Goal: Task Accomplishment & Management: Complete application form

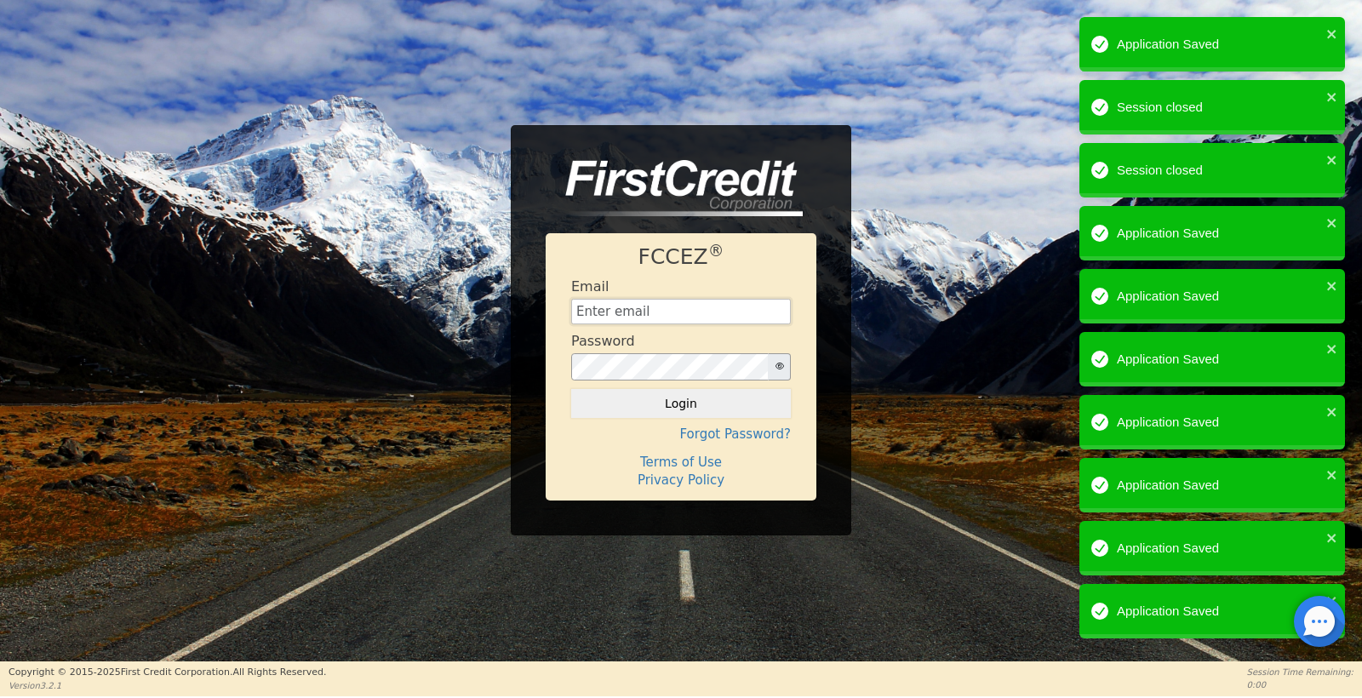
type input "[EMAIL_ADDRESS][DOMAIN_NAME]"
click at [681, 404] on button "Login" at bounding box center [681, 403] width 220 height 29
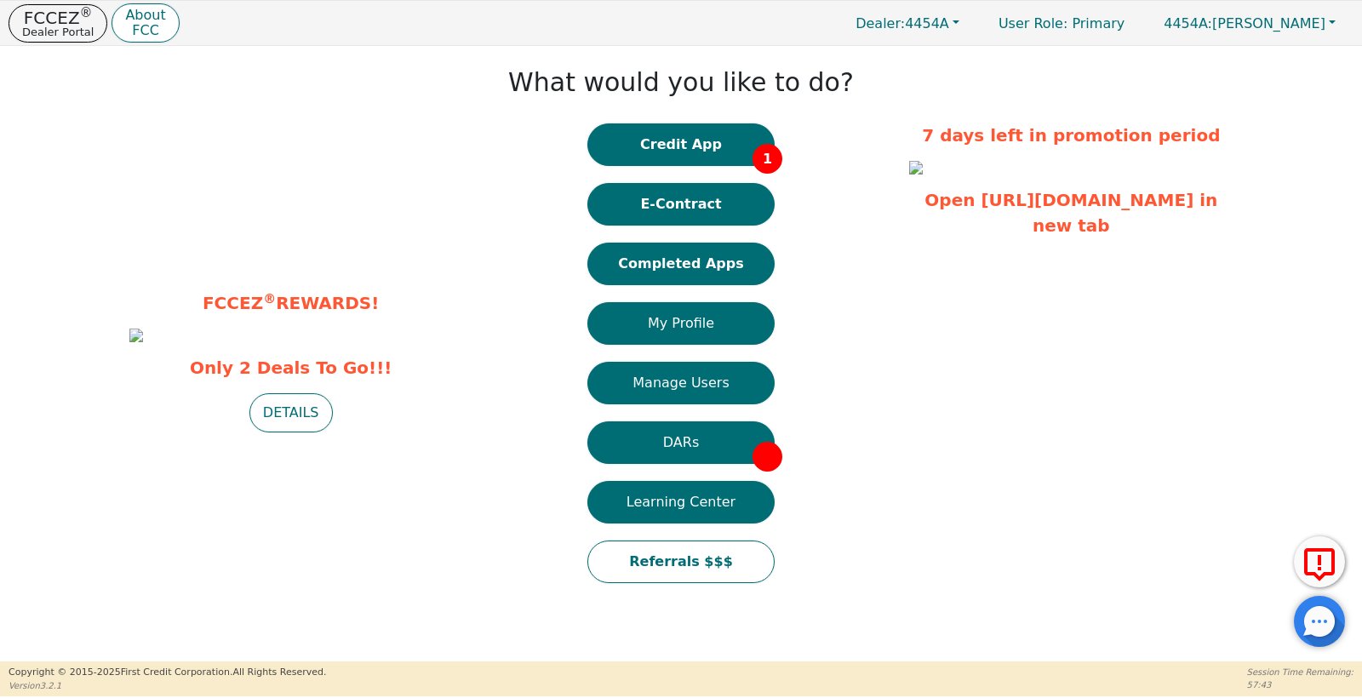
click at [725, 260] on button "Completed Apps" at bounding box center [680, 264] width 187 height 43
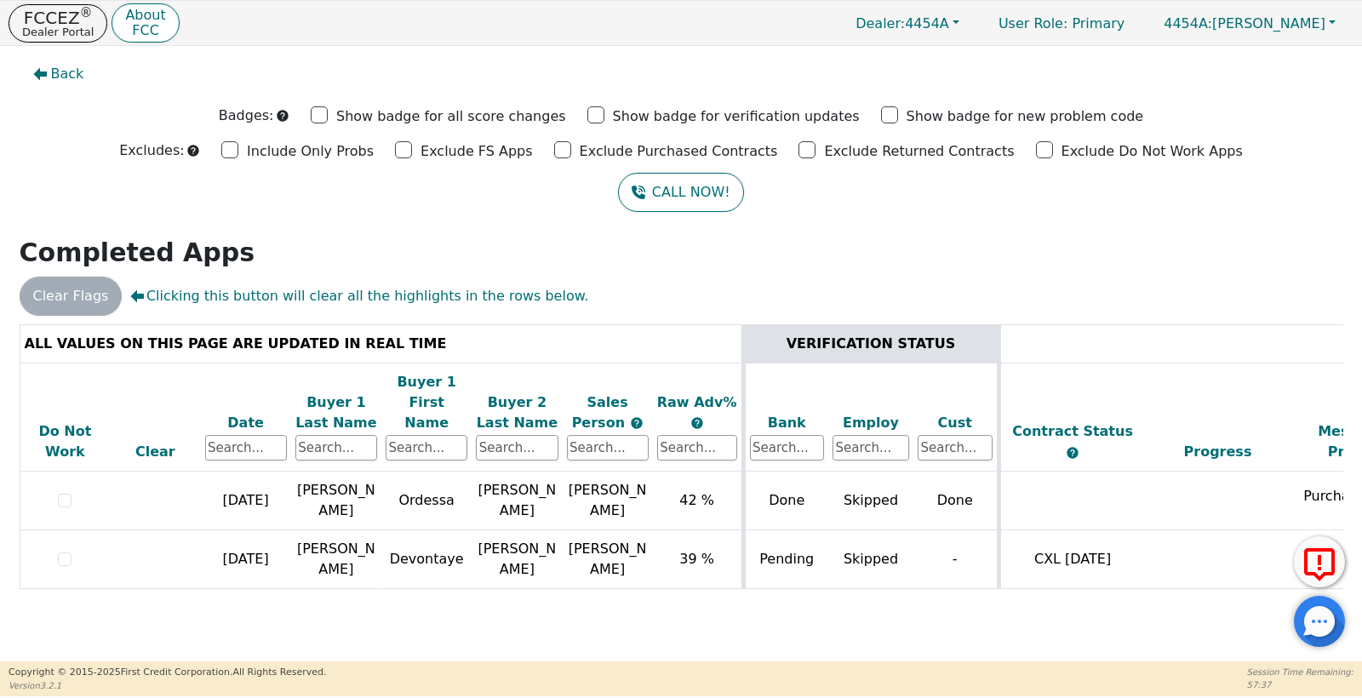
click at [513, 287] on span "Clicking this button will clear all the highlights in the rows below." at bounding box center [359, 296] width 458 height 20
click at [511, 289] on span "Clicking this button will clear all the highlights in the rows below." at bounding box center [359, 296] width 458 height 20
click at [511, 290] on span "Clicking this button will clear all the highlights in the rows below." at bounding box center [359, 296] width 458 height 20
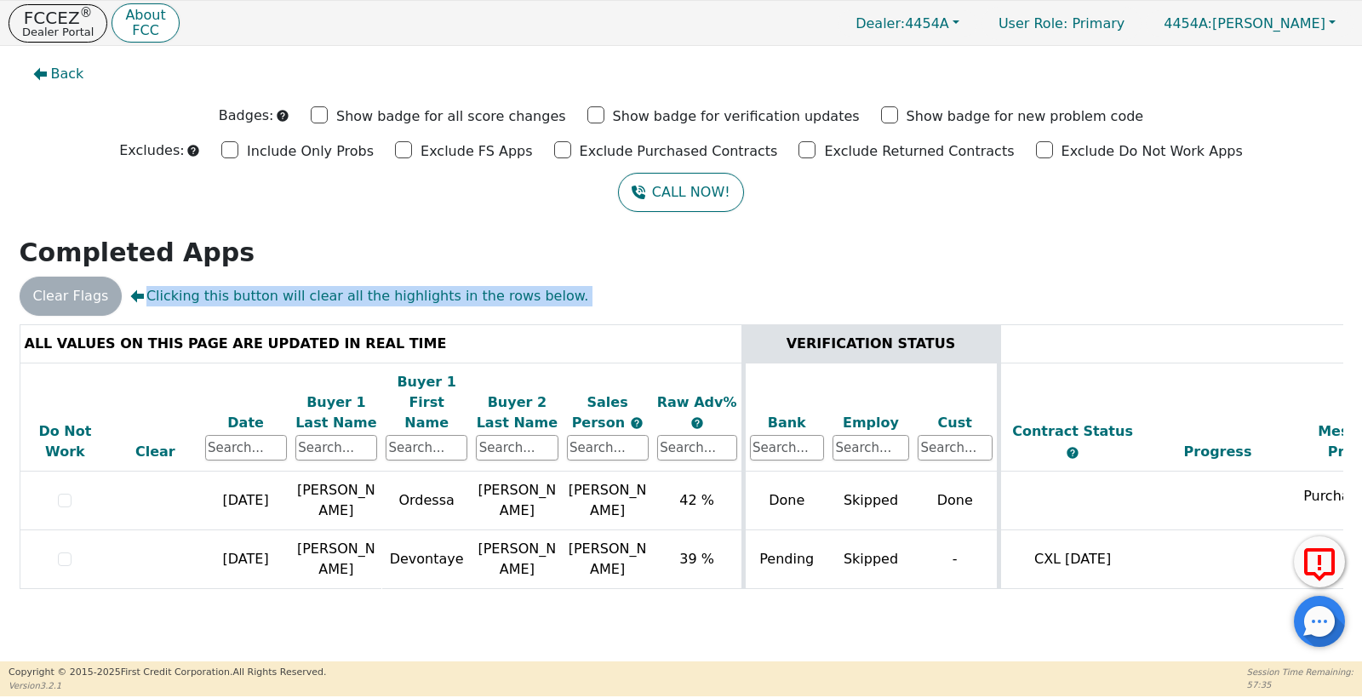
click at [511, 290] on span "Clicking this button will clear all the highlights in the rows below." at bounding box center [359, 296] width 458 height 20
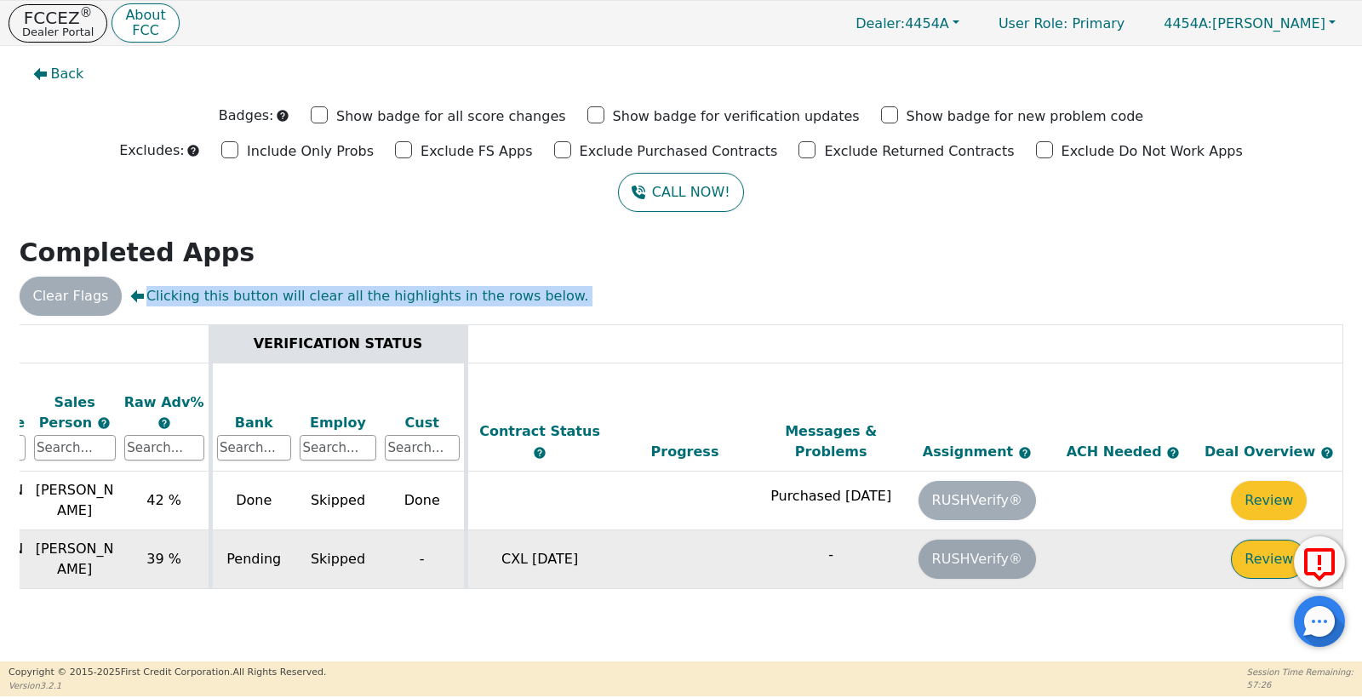
scroll to position [0, 533]
click at [1268, 540] on button "Review" at bounding box center [1269, 559] width 76 height 39
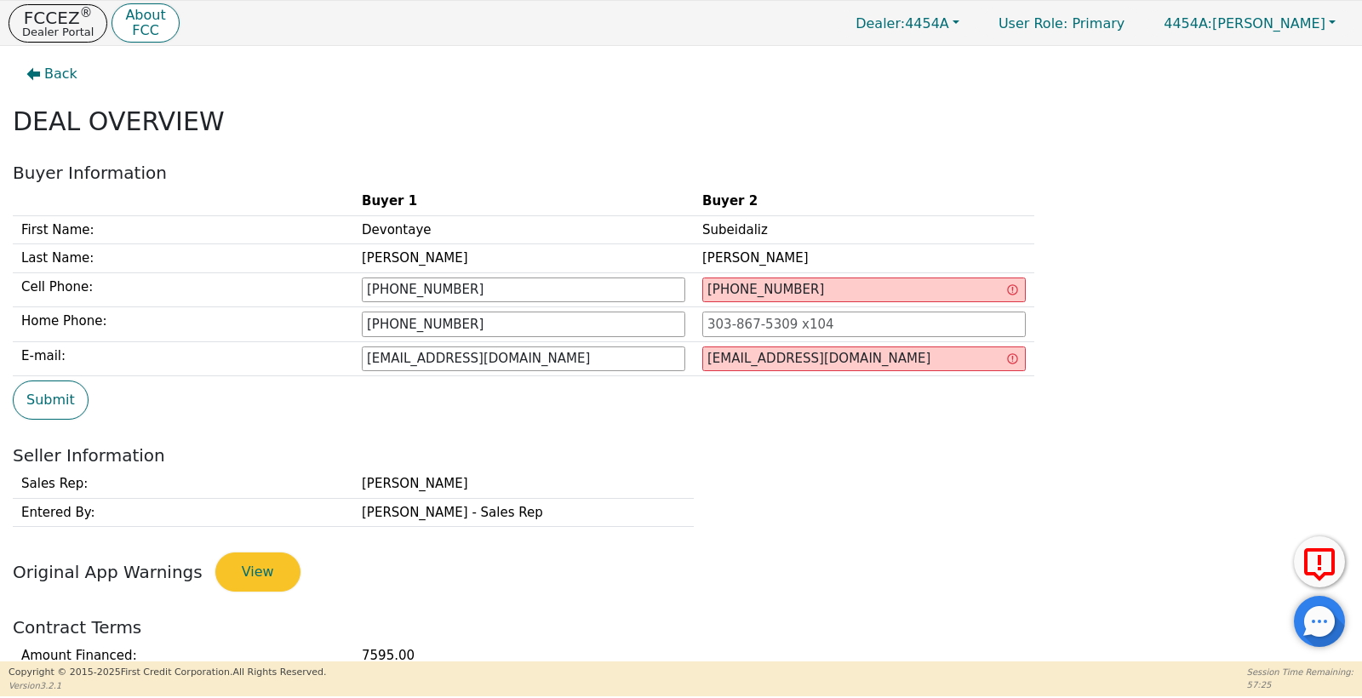
type input "[PHONE_NUMBER]"
type input "[EMAIL_ADDRESS][DOMAIN_NAME]"
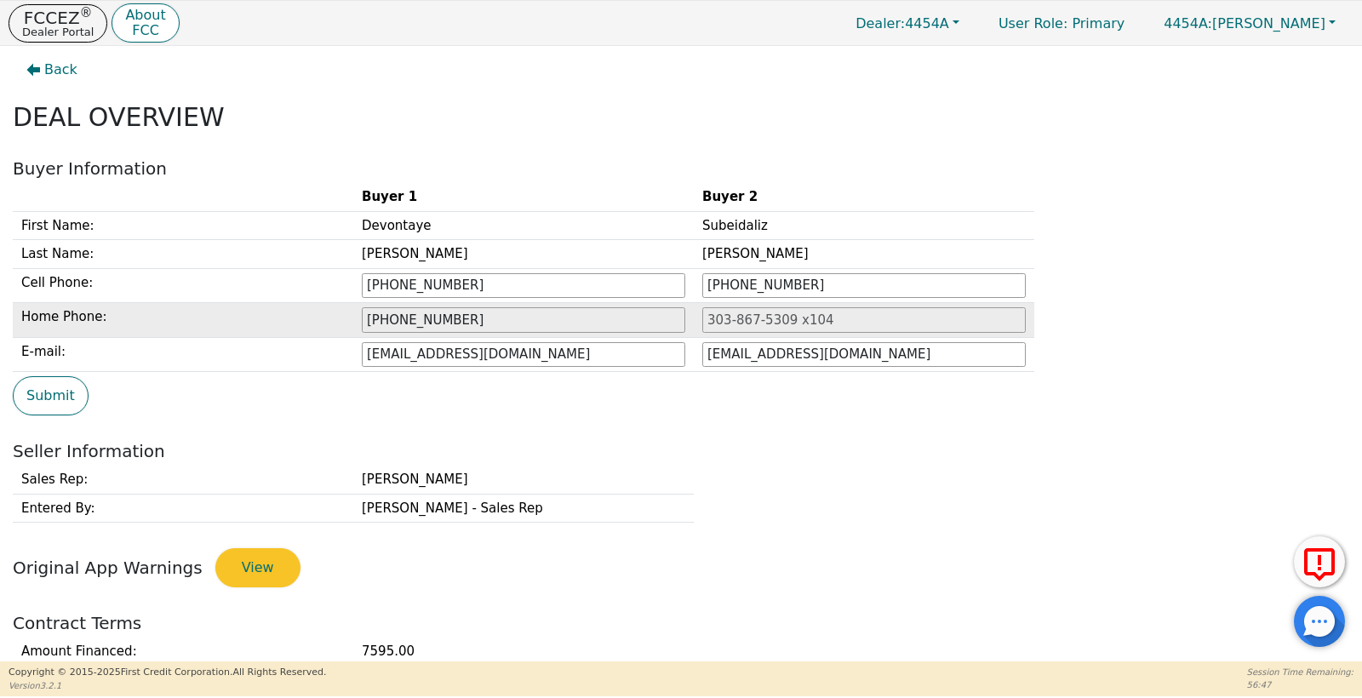
scroll to position [5, 0]
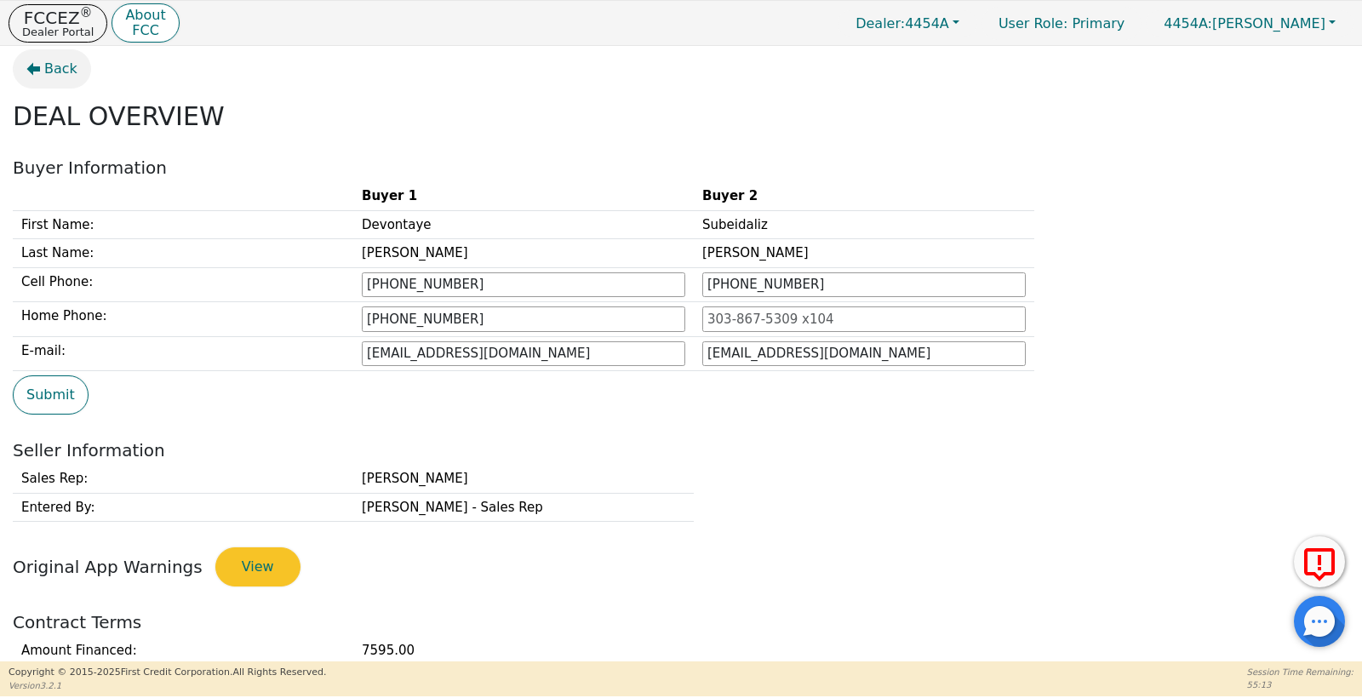
click at [58, 72] on span "Back" at bounding box center [60, 69] width 33 height 20
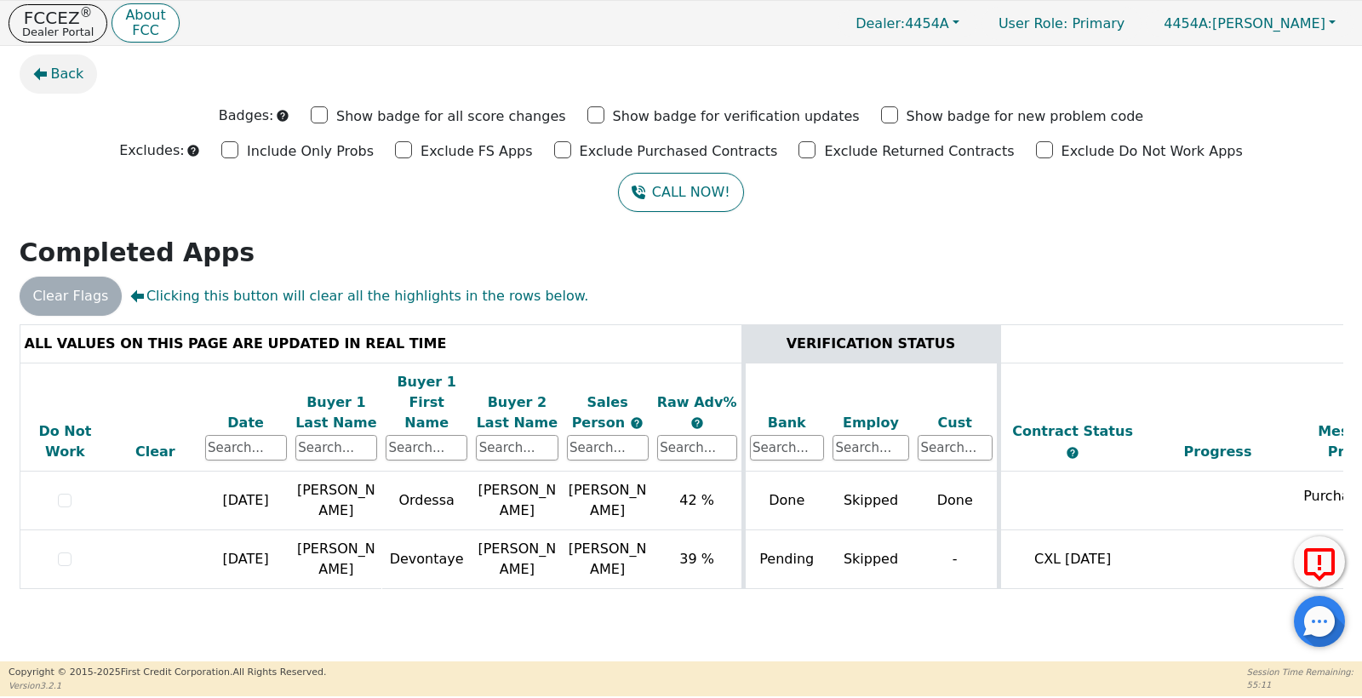
click at [59, 83] on span "Back" at bounding box center [67, 74] width 33 height 20
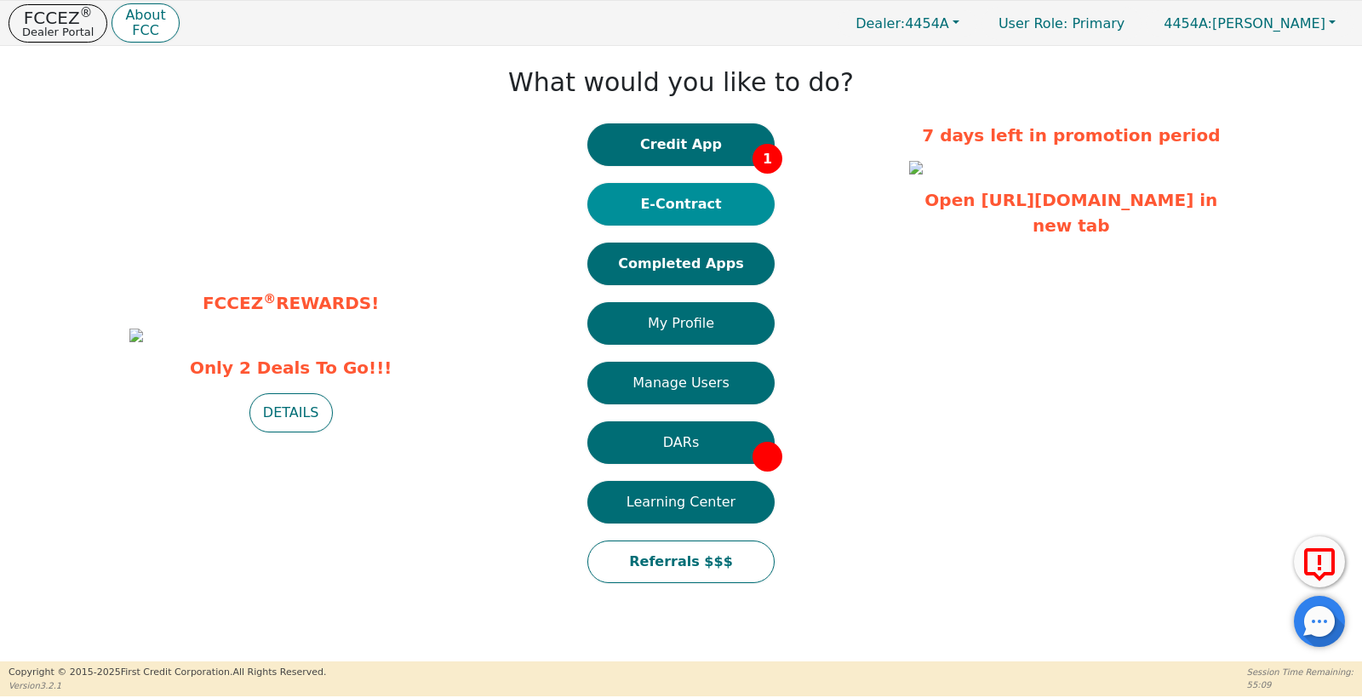
click at [622, 204] on button "E-Contract" at bounding box center [680, 204] width 187 height 43
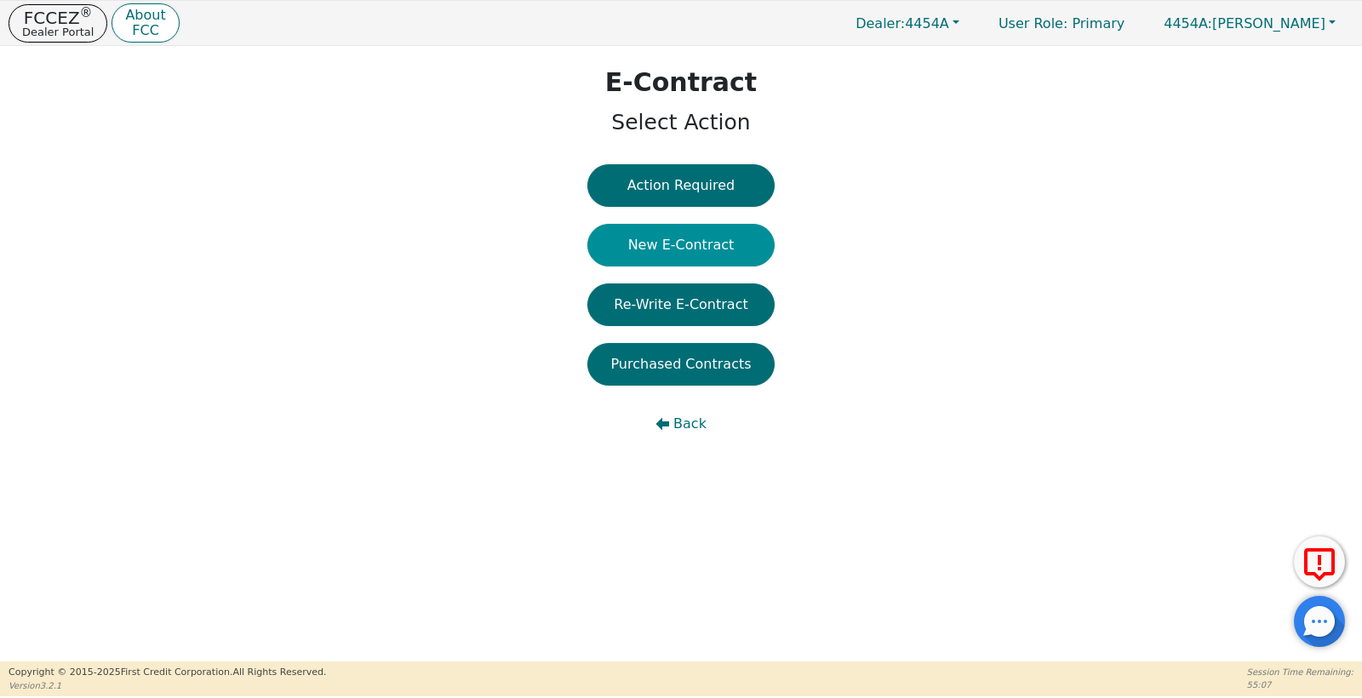
click at [690, 245] on button "New E-Contract" at bounding box center [680, 245] width 187 height 43
click at [722, 238] on button "New E-Contract" at bounding box center [680, 245] width 187 height 43
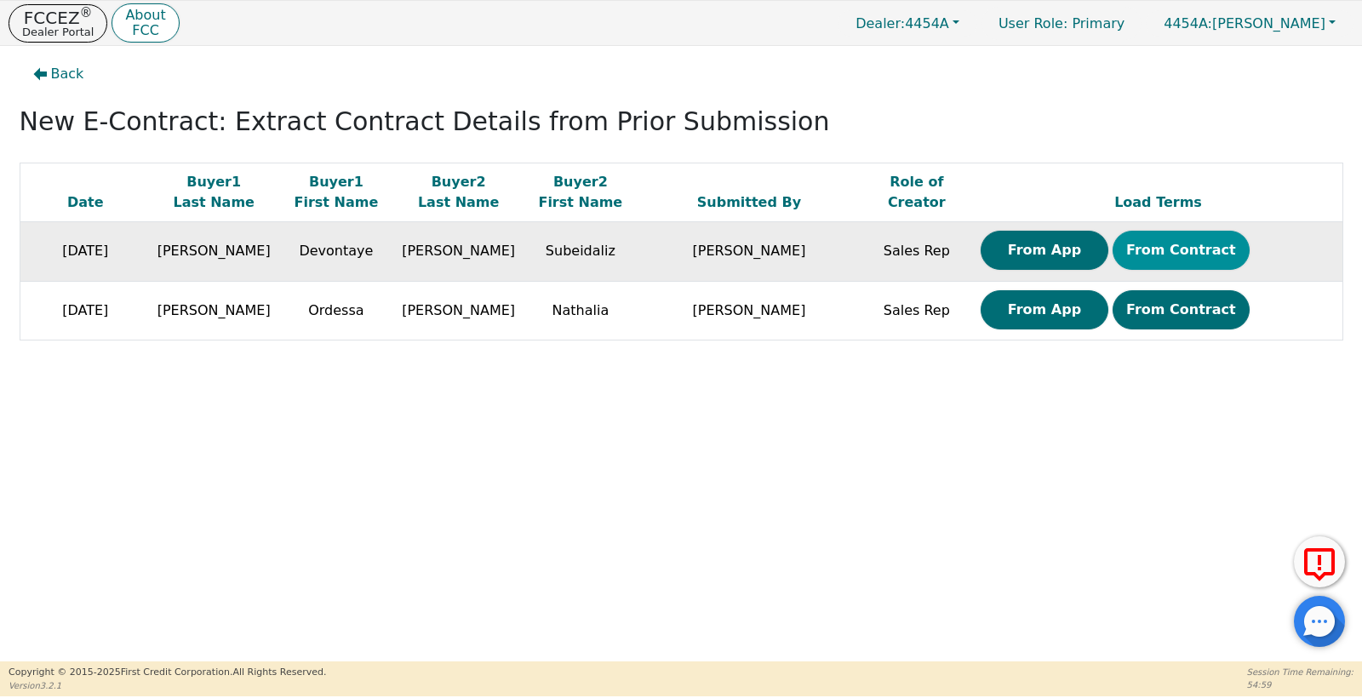
click at [1123, 260] on button "From Contract" at bounding box center [1181, 250] width 137 height 39
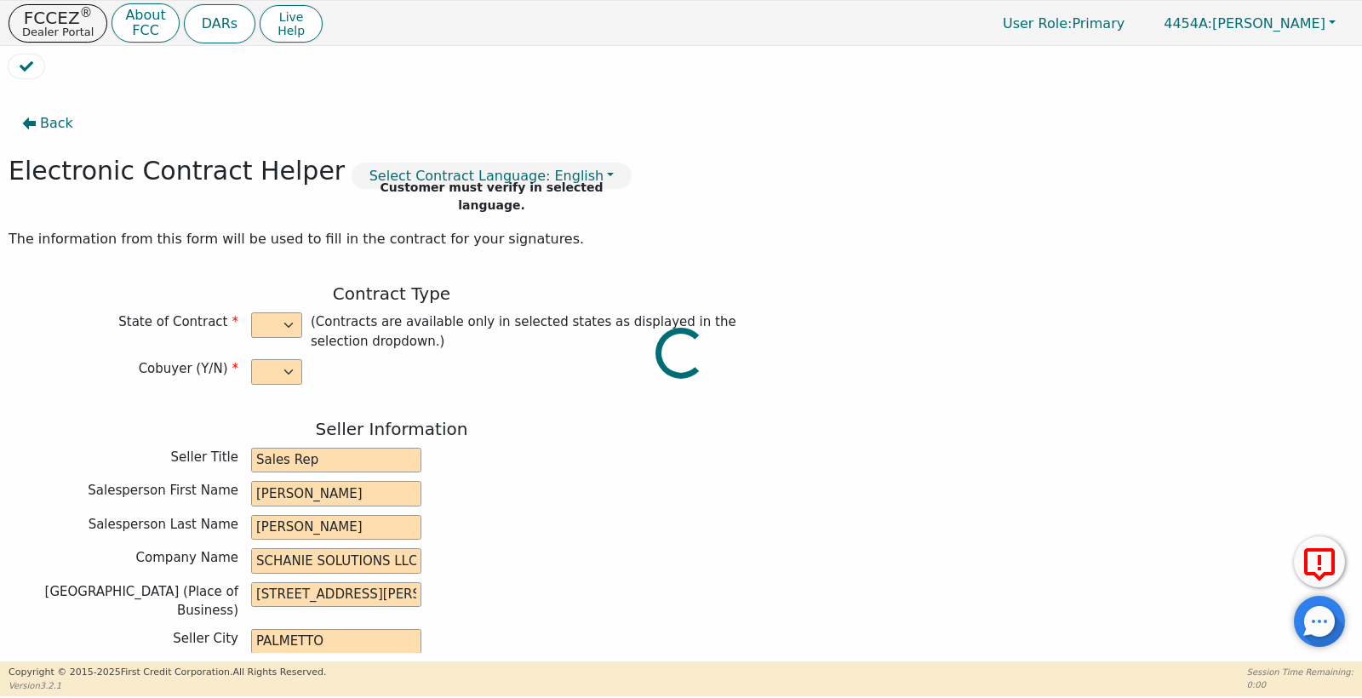
select select "y"
type input "Sales Rep"
type input "[PERSON_NAME]"
type input "SCHANIE SOLUTIONS LLC"
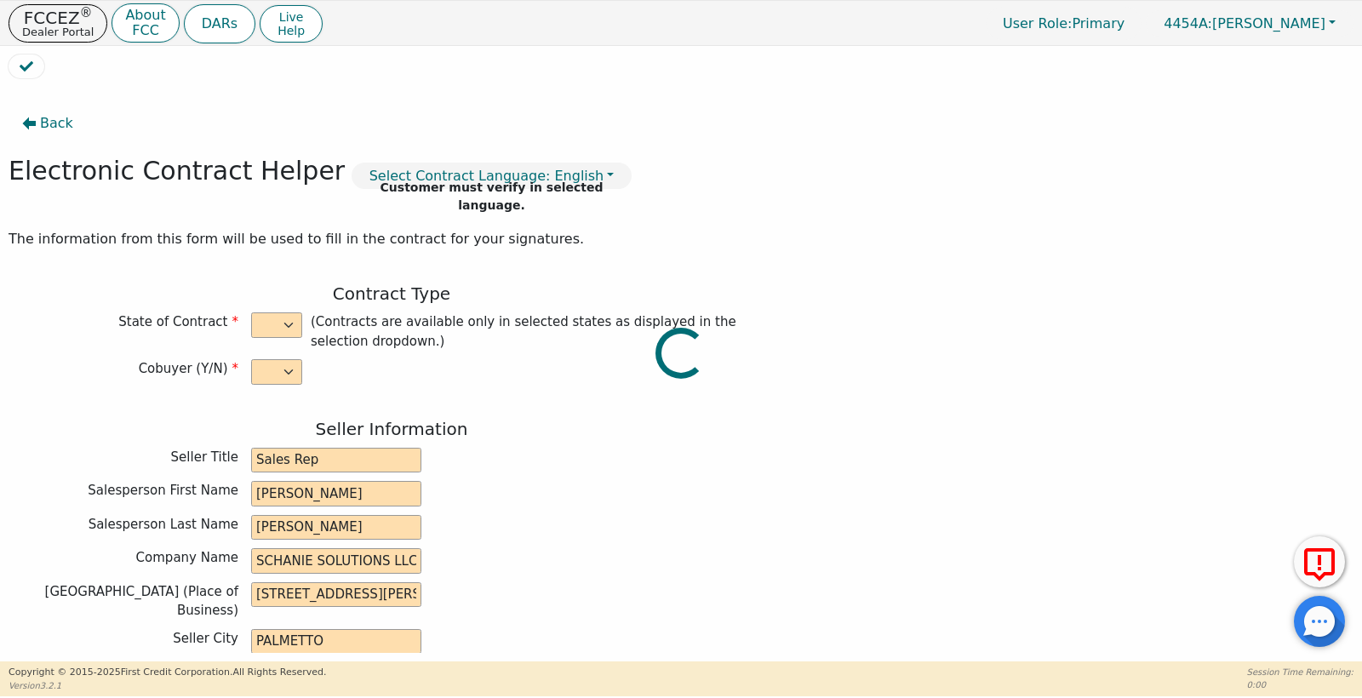
type input "[STREET_ADDRESS][PERSON_NAME]"
type input "PALMETTO"
select select "GA"
type input "30268"
type input "Puronics"
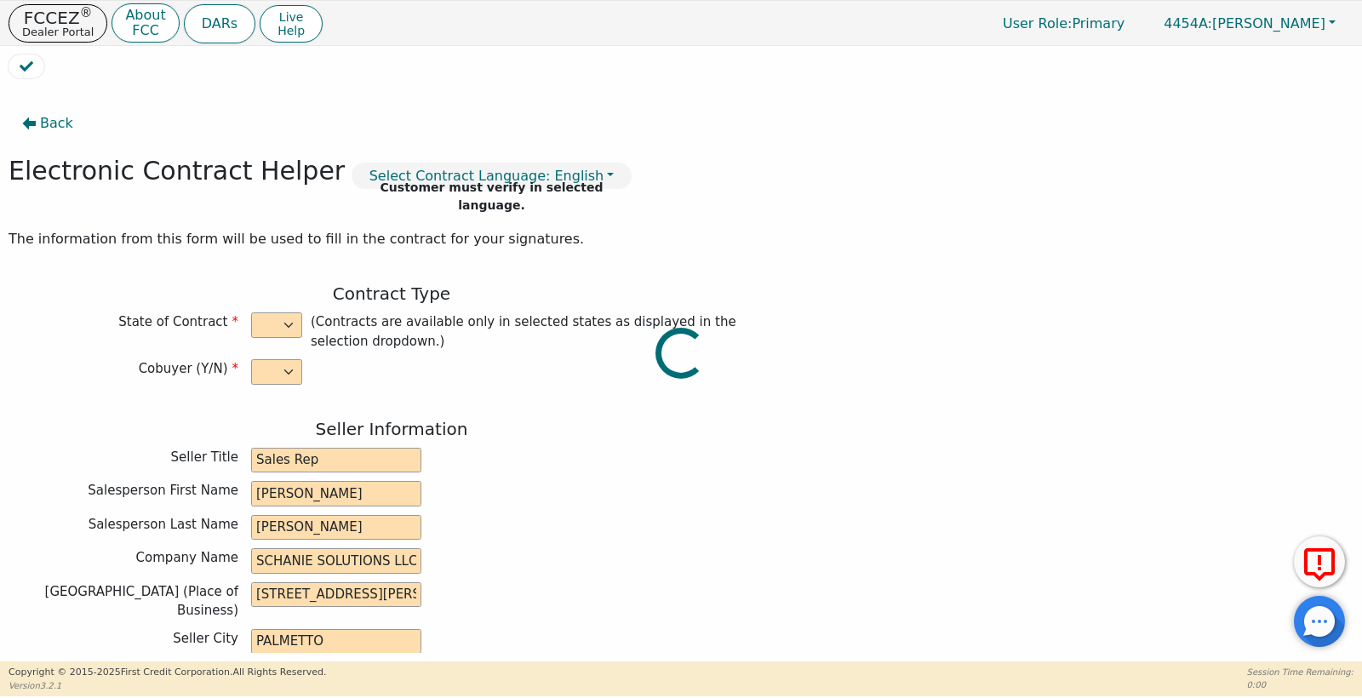
type input "Hydronex"
type input "000"
type input "Subeidaliz"
type input "[PERSON_NAME]"
type input "[EMAIL_ADDRESS][DOMAIN_NAME]"
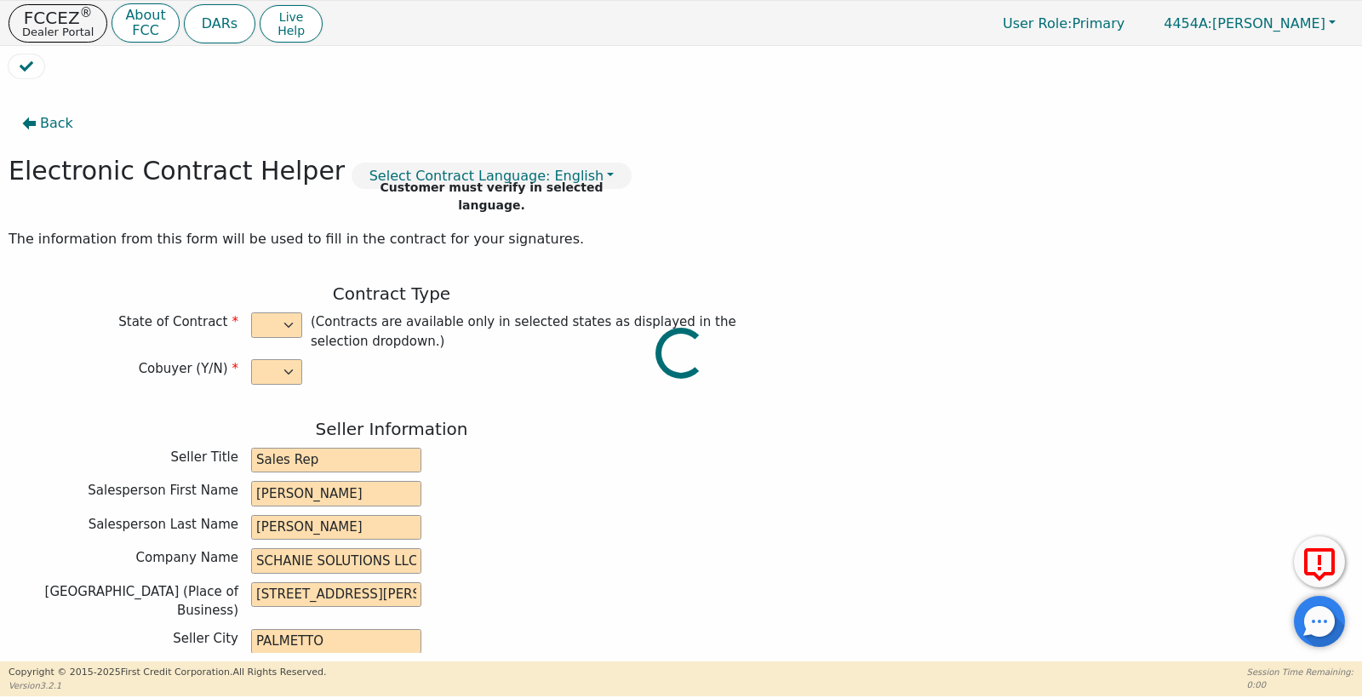
type input "[EMAIL_ADDRESS][DOMAIN_NAME]"
type input "Devontaye"
type input "[PERSON_NAME]"
type input "[EMAIL_ADDRESS][DOMAIN_NAME]"
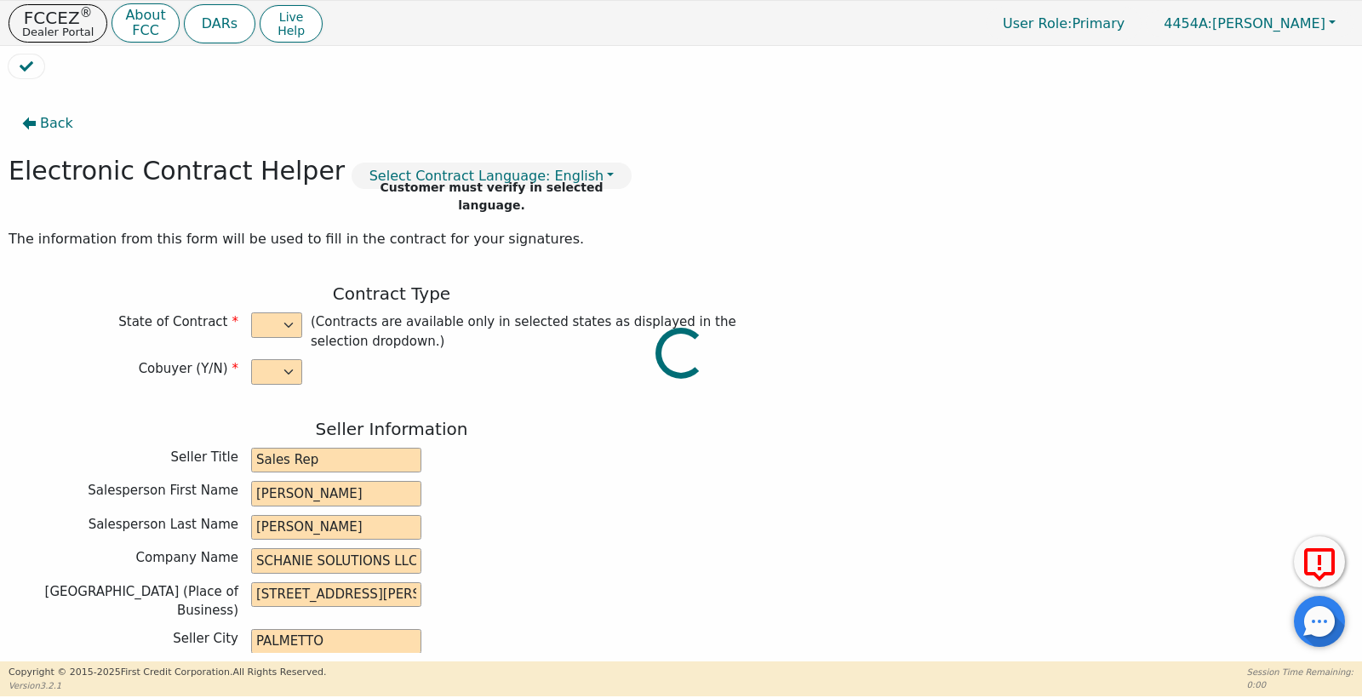
type input "448 Prince of Wales"
type input "Stone Mountain"
type input "DeKalb"
select select "GA"
type input "30038"
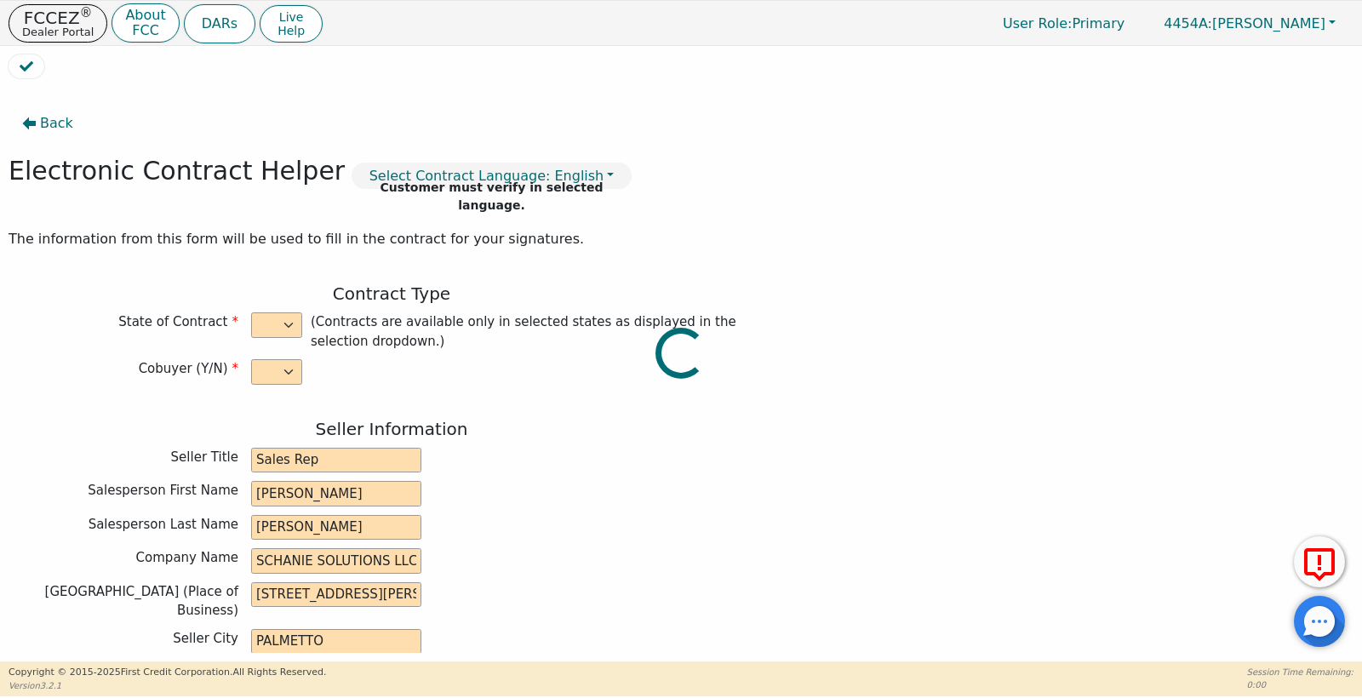
type input "[DATE]"
type input "12.99"
type input "[DATE]"
type input "60"
type input "0"
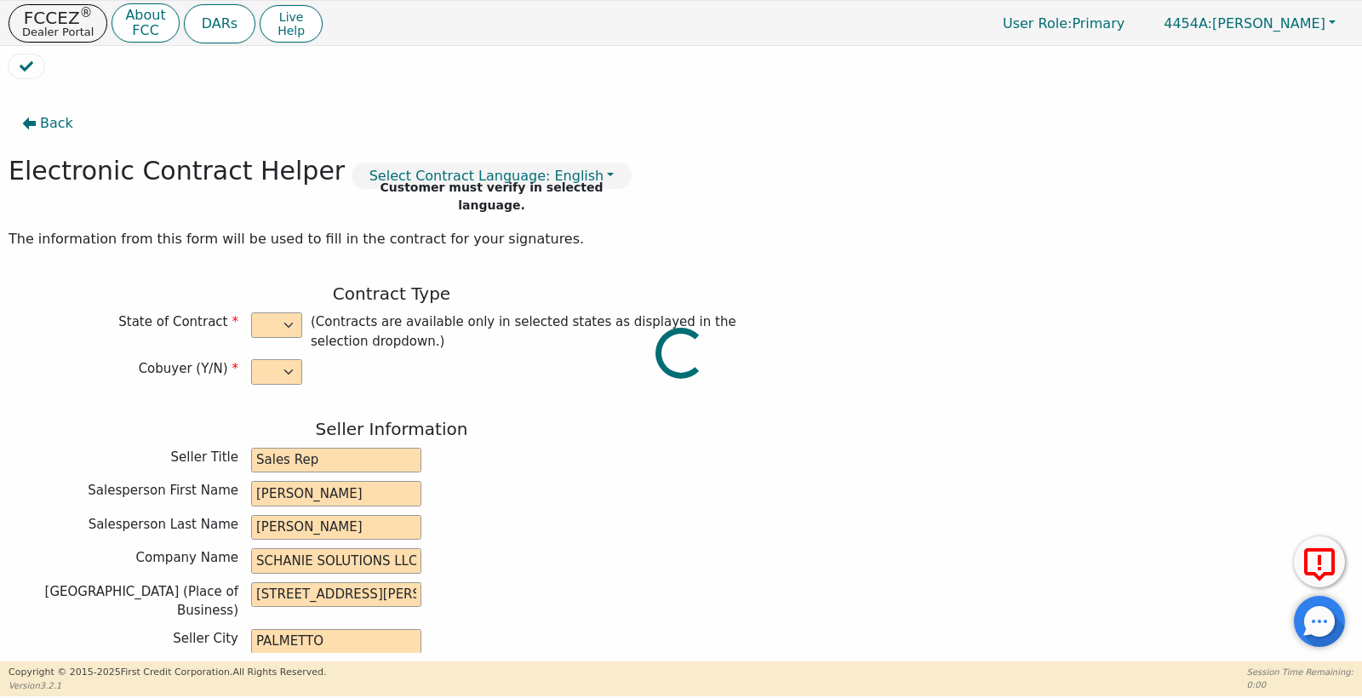
type input "7595.00"
type input "0.00"
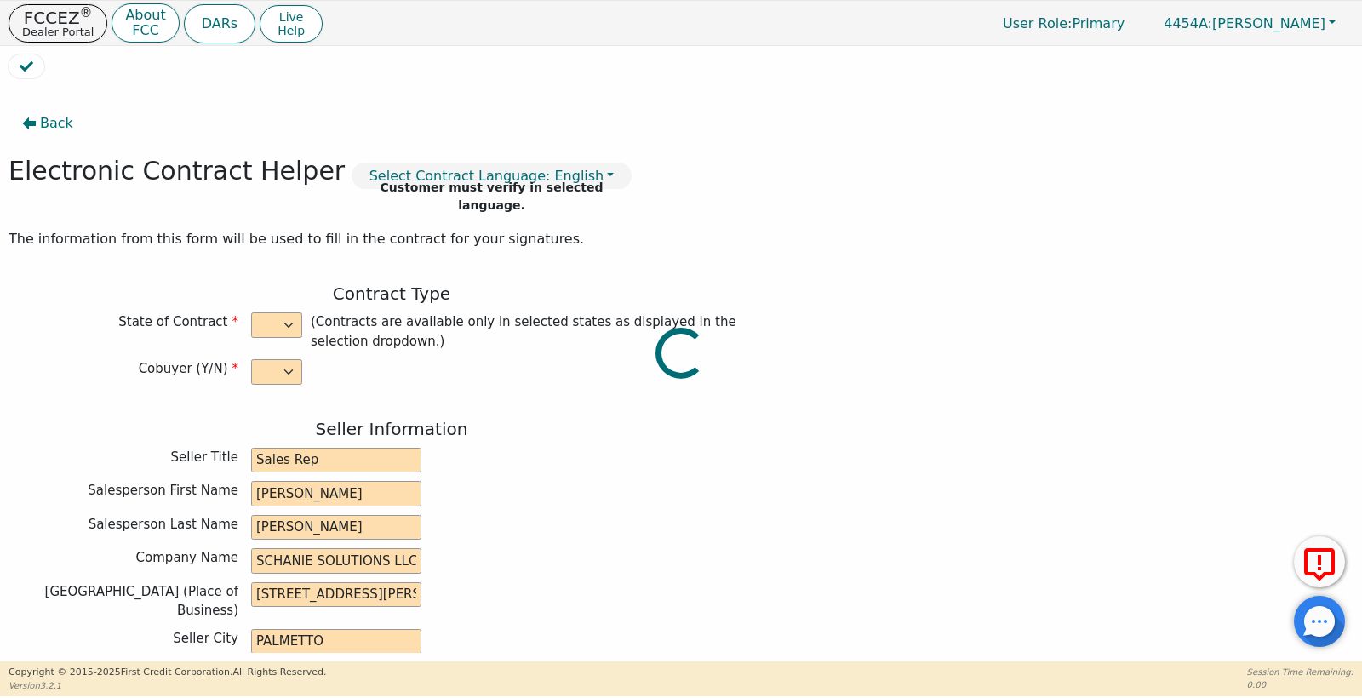
type input "7595.00"
type input "10548.60"
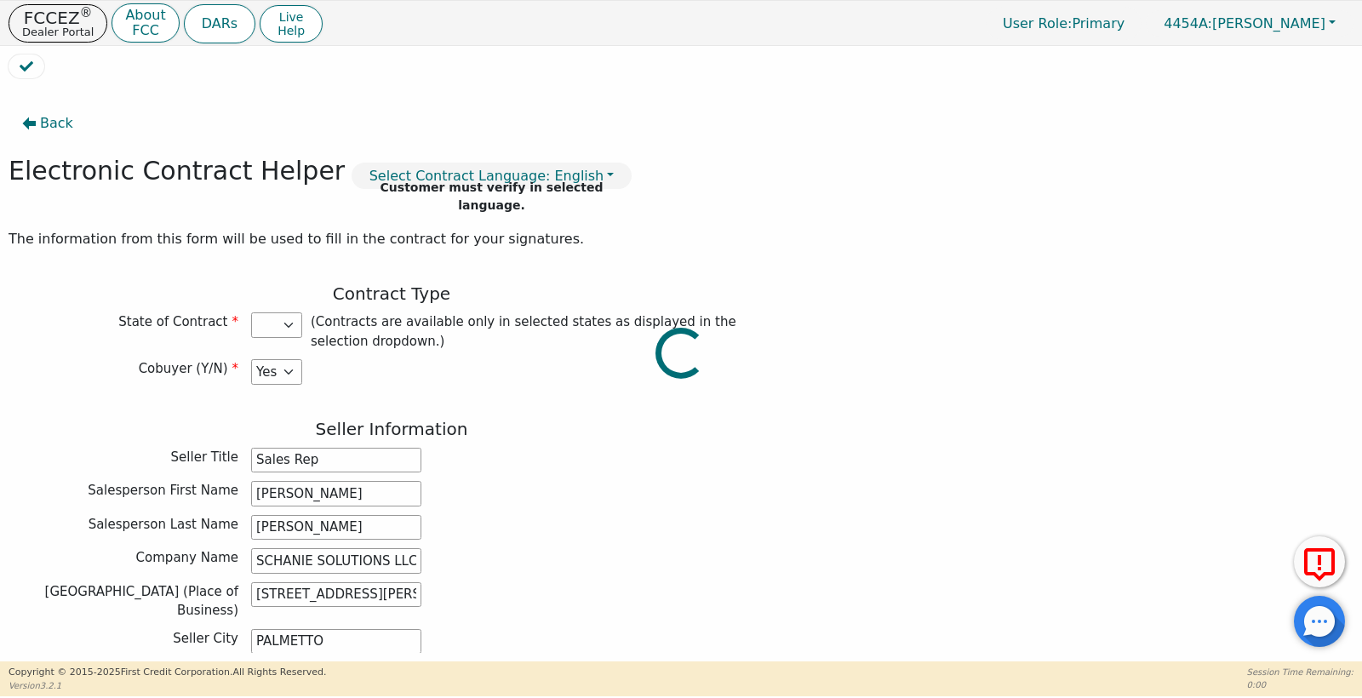
select select "GA"
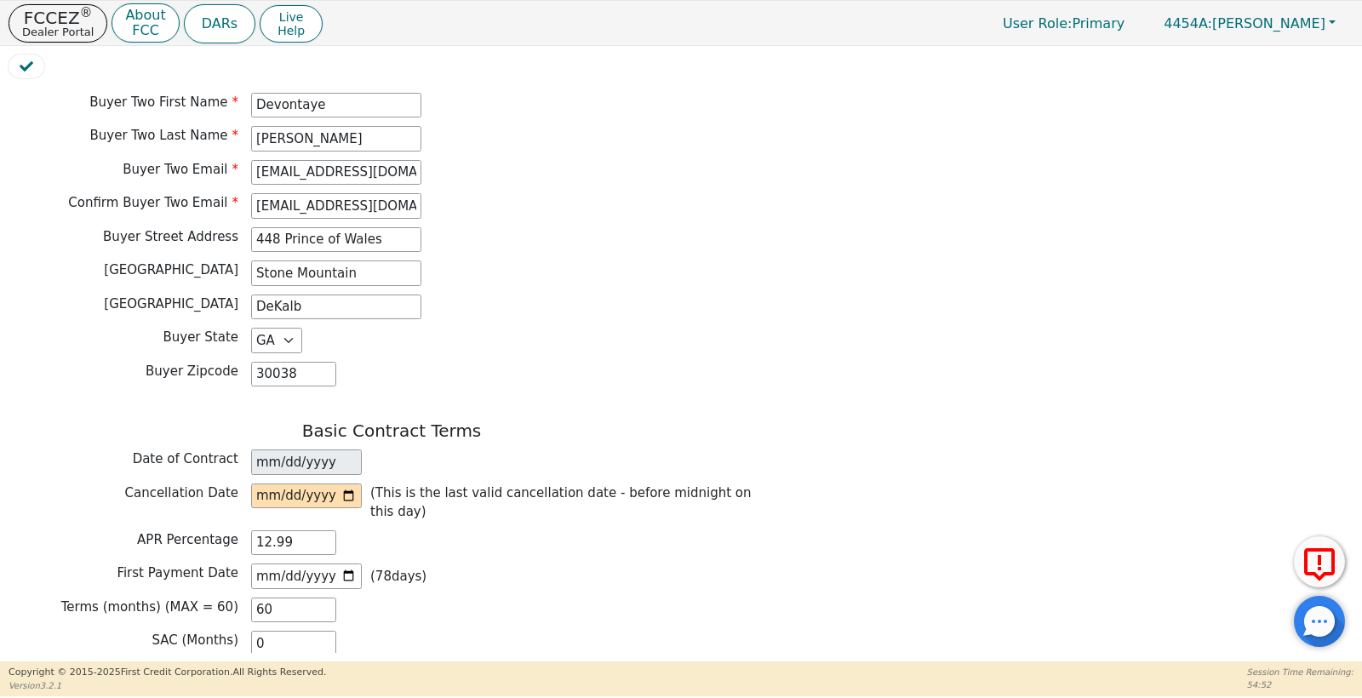
scroll to position [983, 0]
click at [265, 483] on input "date" at bounding box center [306, 496] width 111 height 26
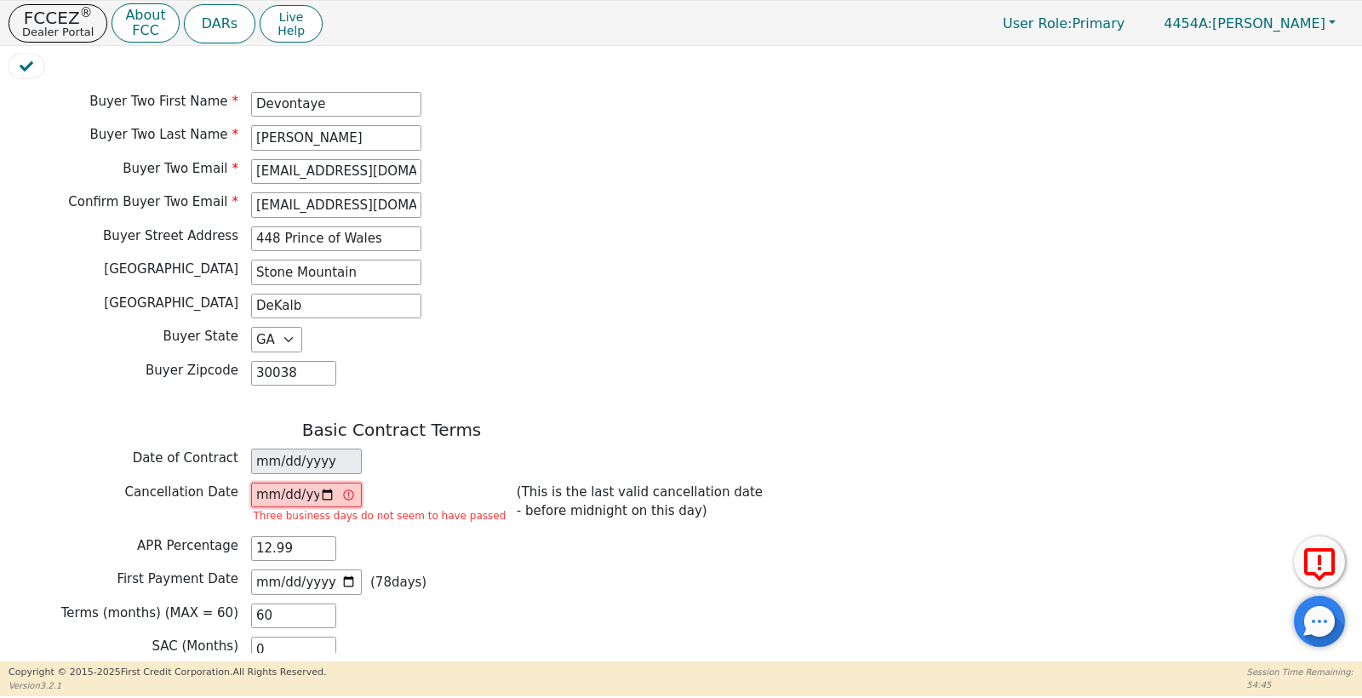
type input "[DATE]"
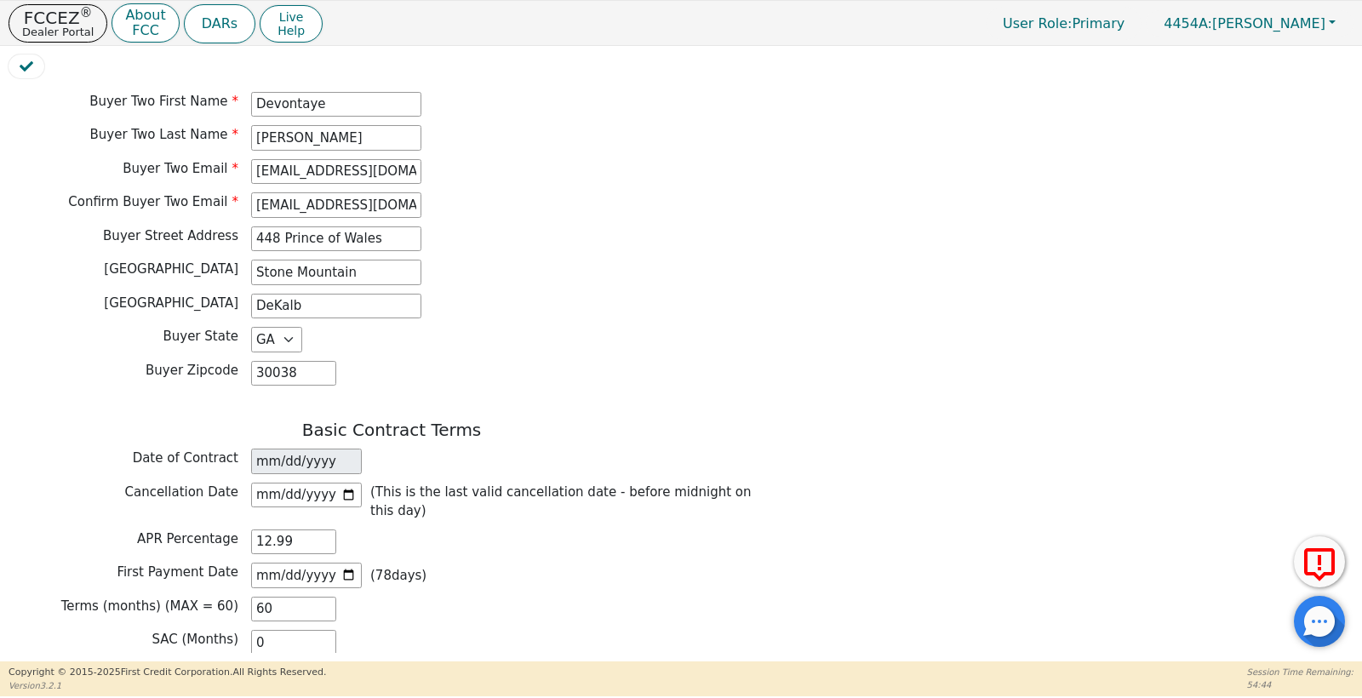
drag, startPoint x: 496, startPoint y: 537, endPoint x: 499, endPoint y: 526, distance: 11.4
click at [497, 536] on div "APR Percentage 12.99" at bounding box center [392, 543] width 766 height 26
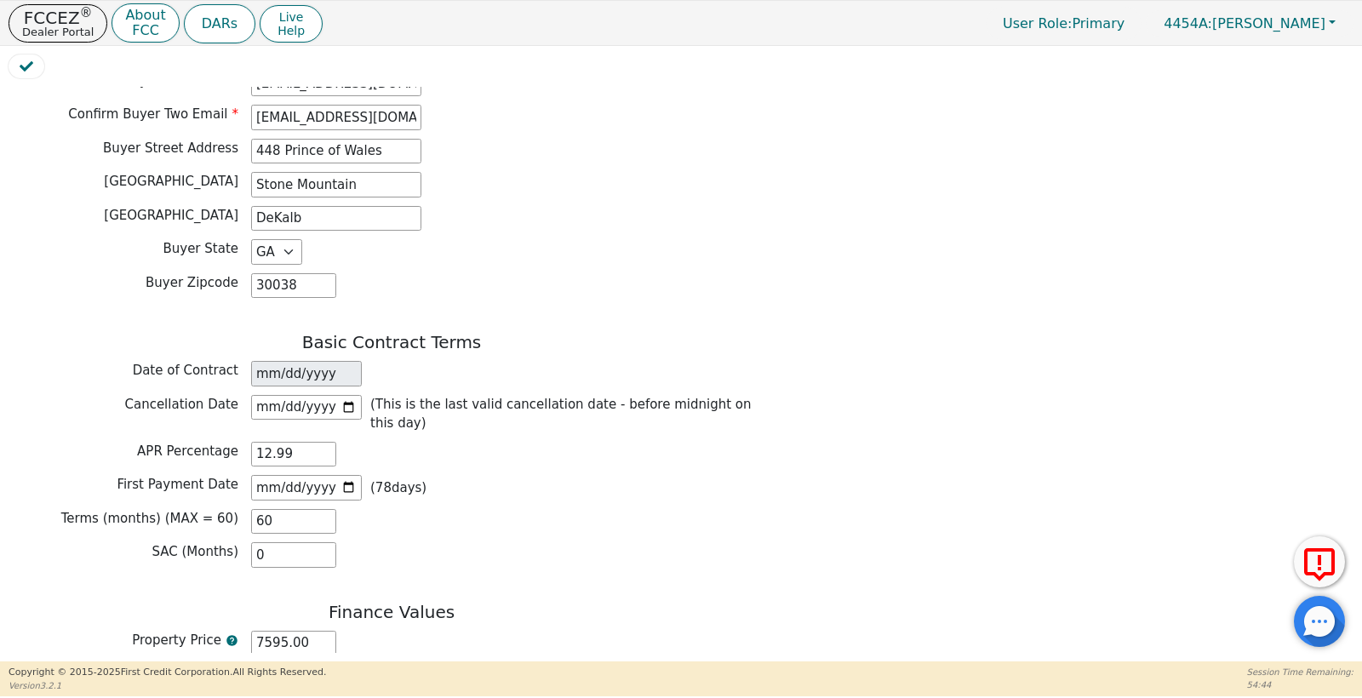
scroll to position [1119, 0]
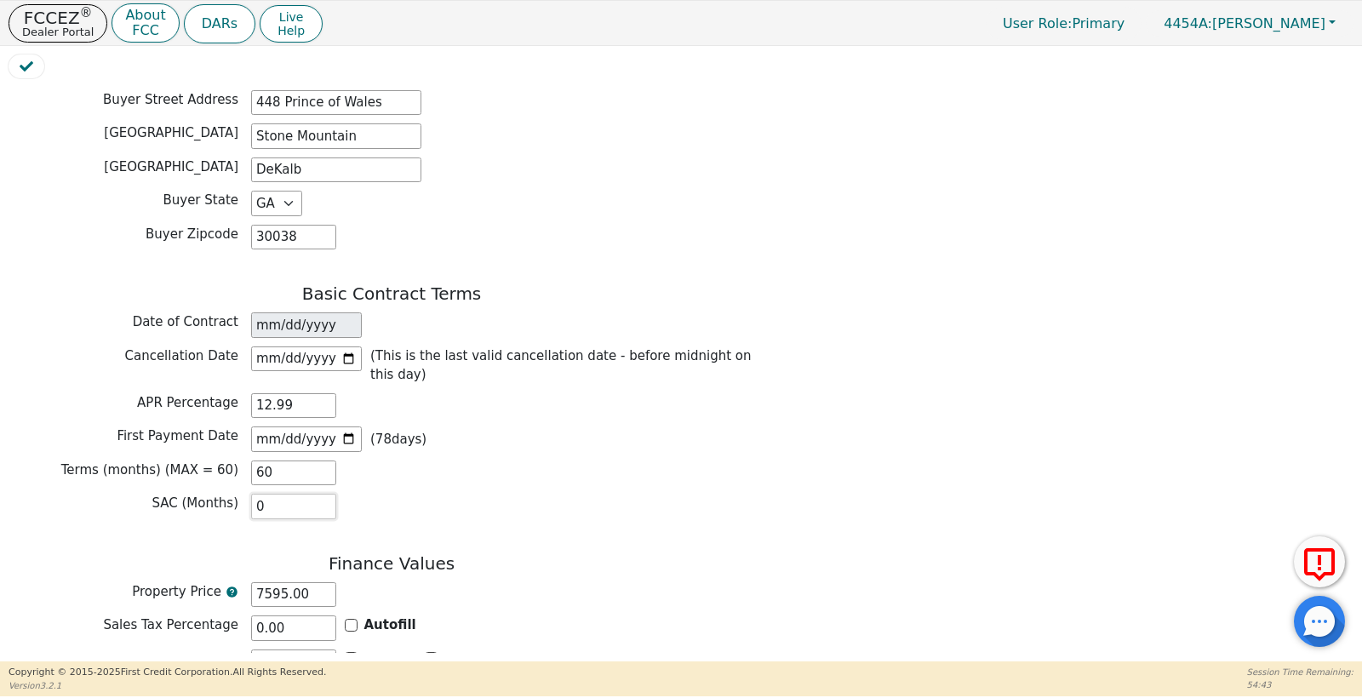
click at [304, 497] on input "0" at bounding box center [293, 507] width 85 height 26
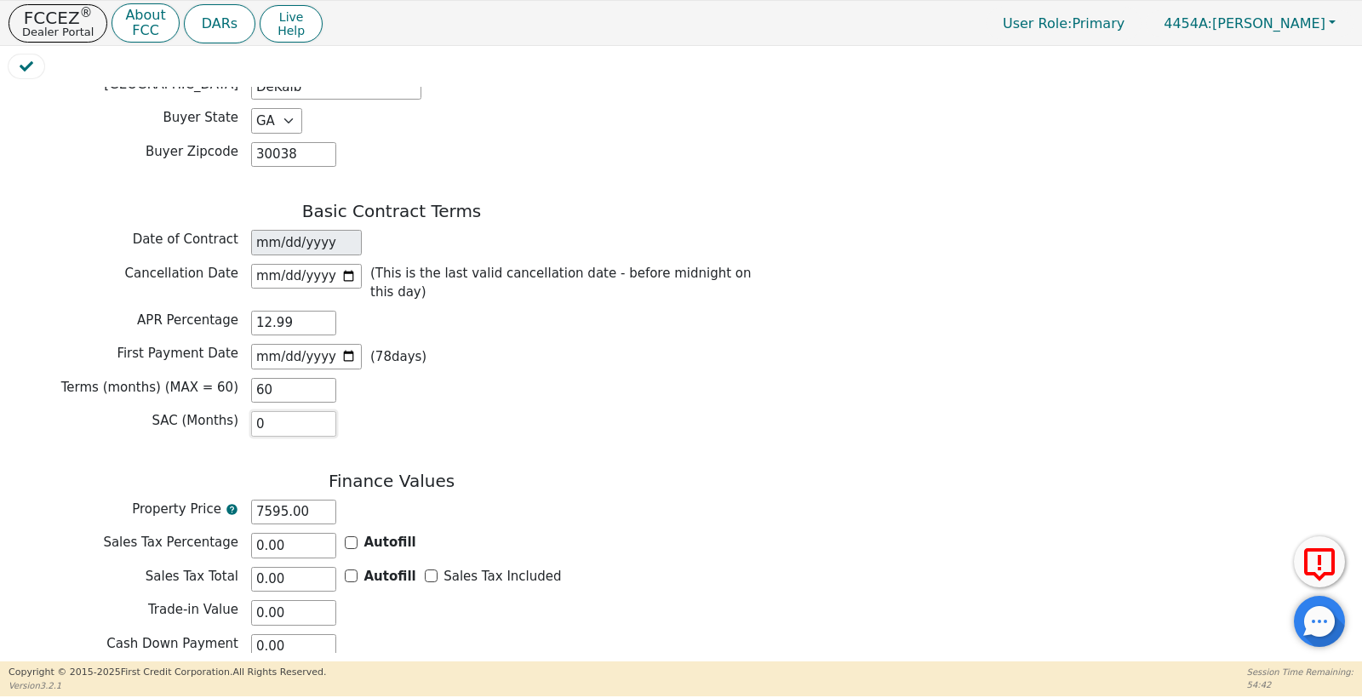
scroll to position [1223, 0]
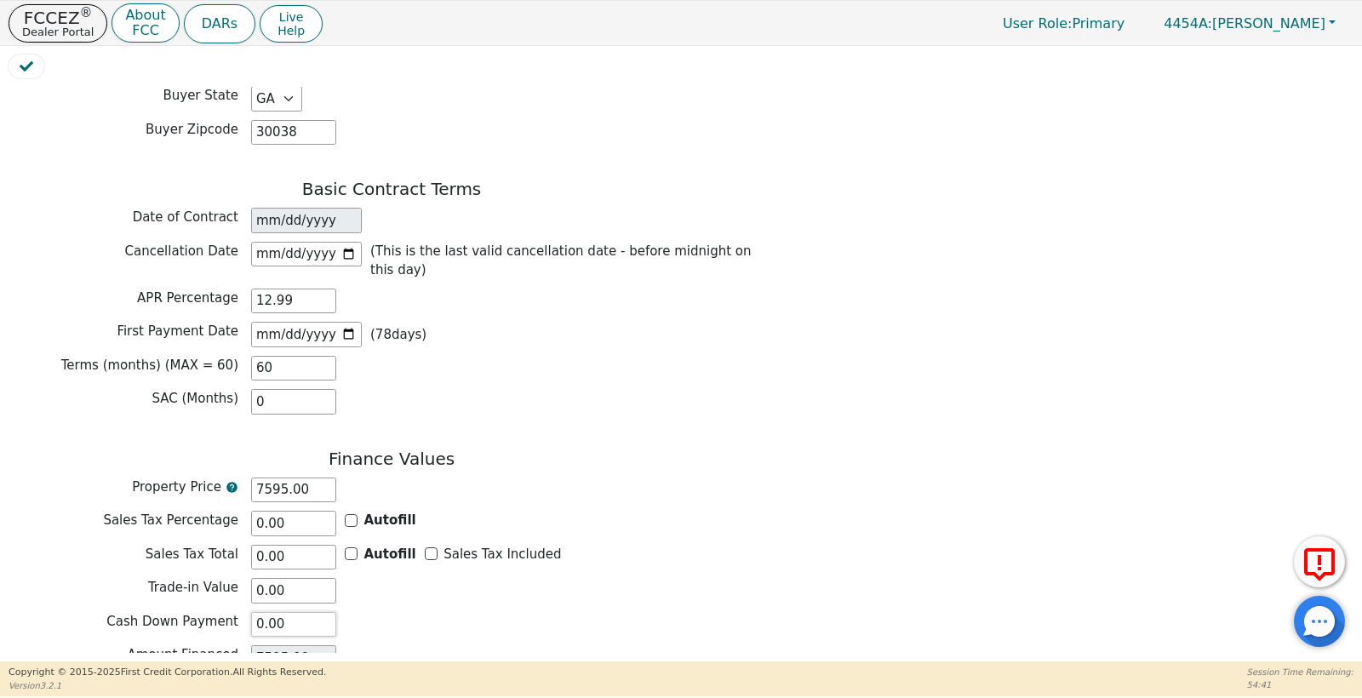
click at [287, 612] on input "0.00" at bounding box center [293, 625] width 85 height 26
type input "2"
type input "7593.00"
type input "23"
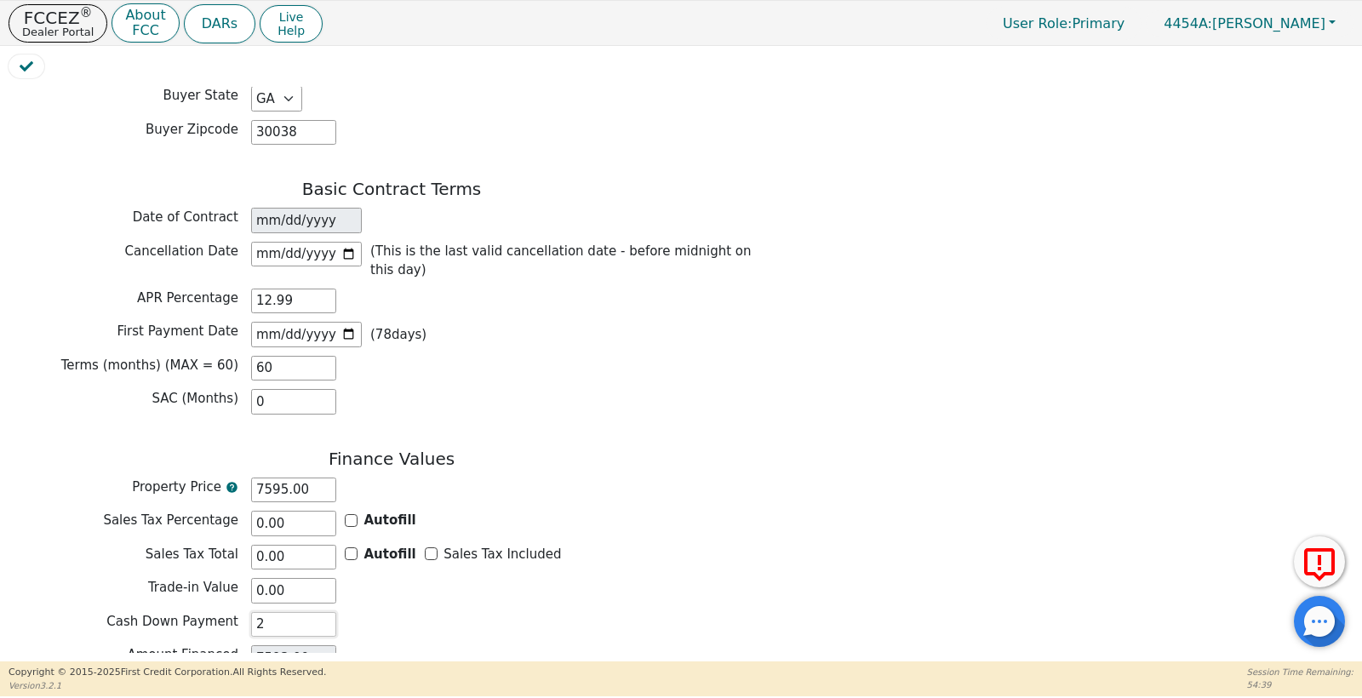
type input "7572.00"
type input "230"
type input "7365.00"
type input "2300"
type input "5295.00"
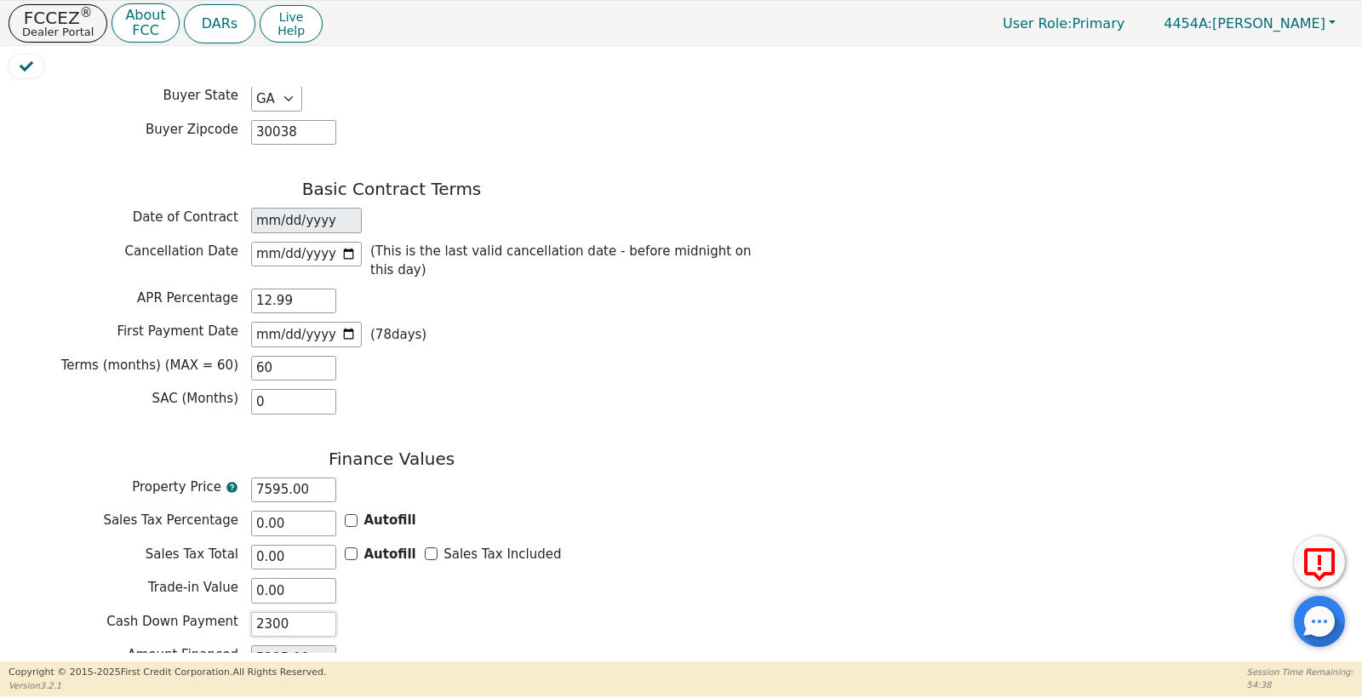
type input "23000"
type input "-15405.00"
type input "2300"
type input "5295.00"
type input "2300.00"
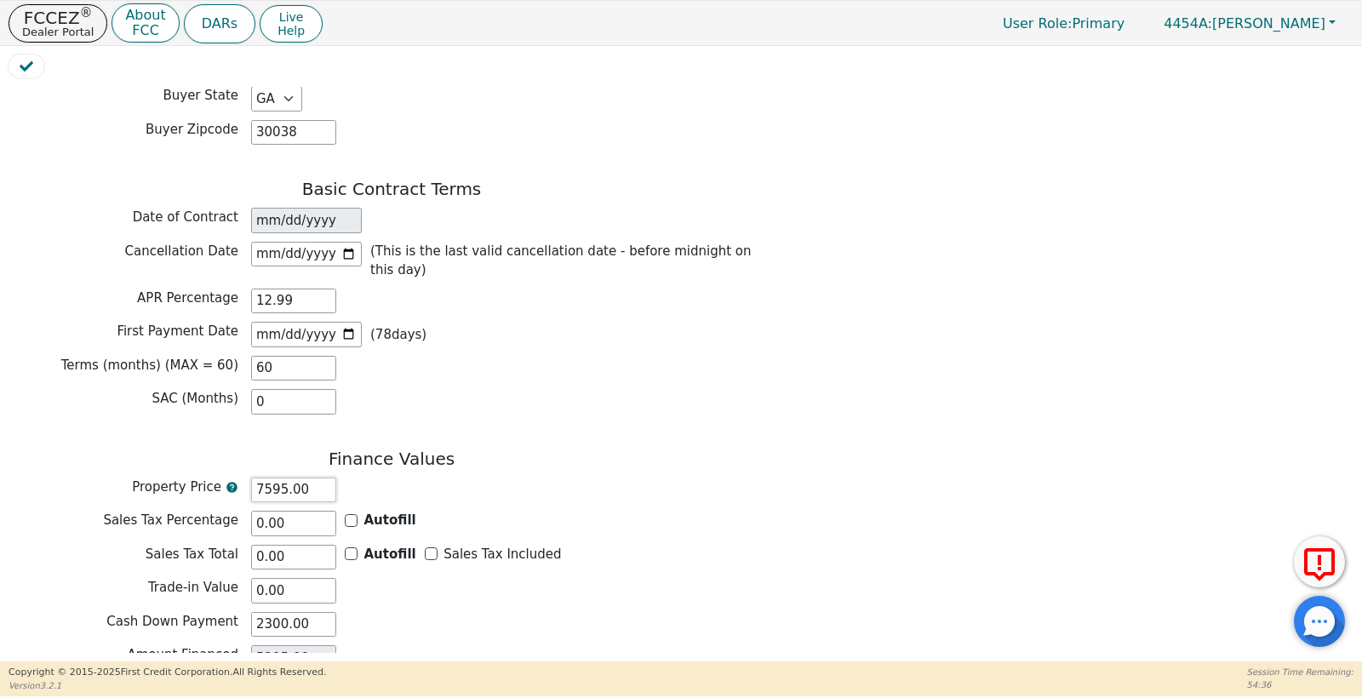
click at [321, 478] on input "7595.00" at bounding box center [293, 491] width 85 height 26
type input "9"
type input "-2291.00"
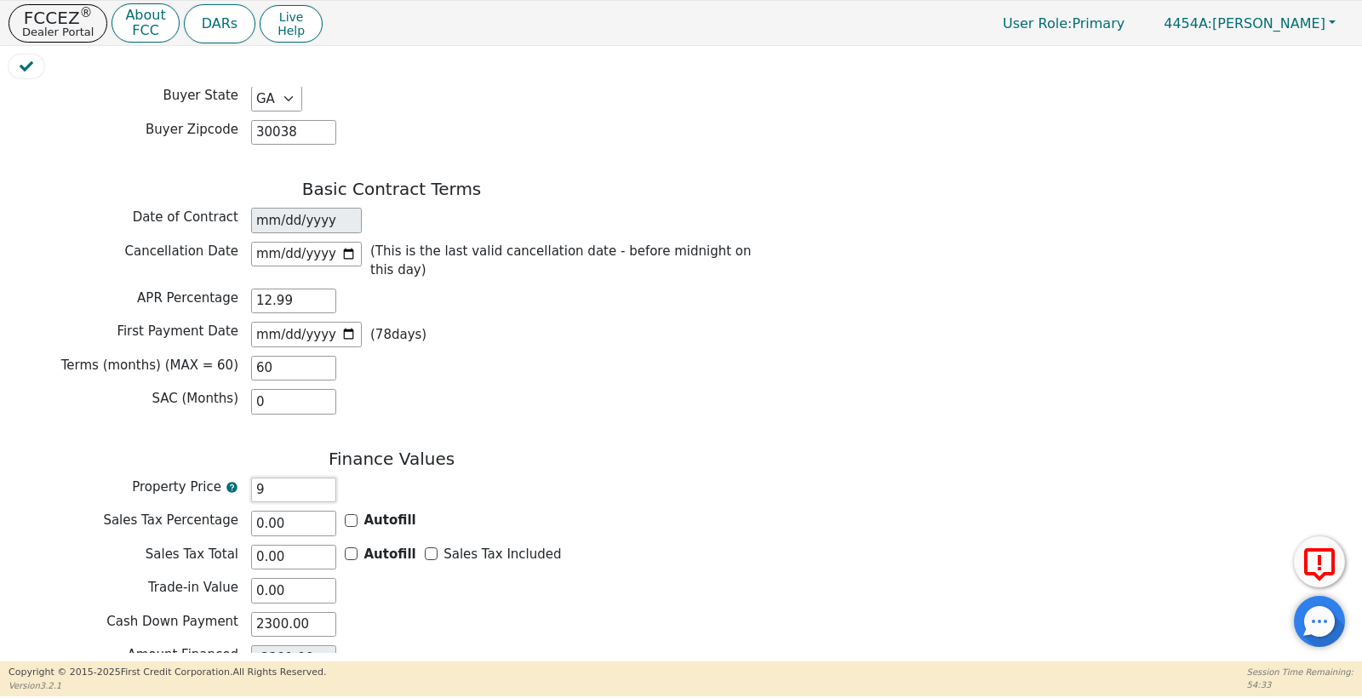
type input "98"
type input "-2202.00"
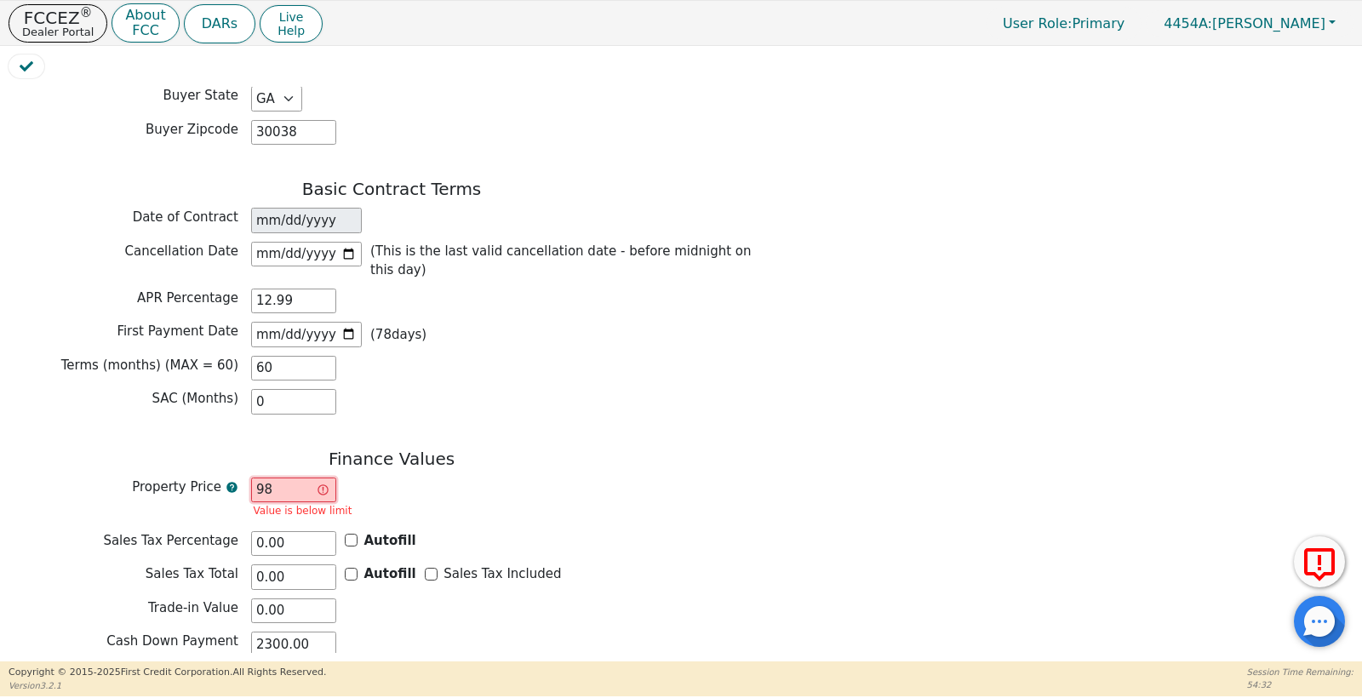
type input "989"
type input "-1311.00"
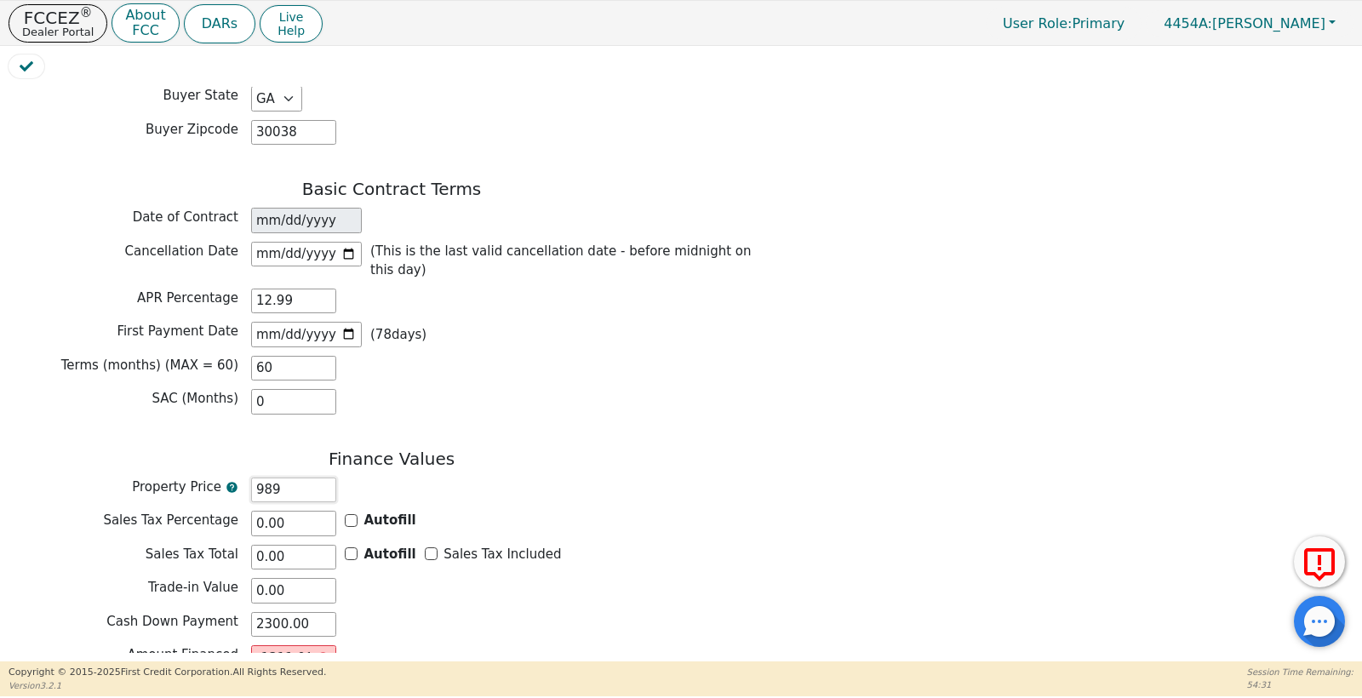
type input "9895"
type input "7595.00"
type input "9895.00"
click at [517, 449] on h3 "Finance Values" at bounding box center [392, 459] width 766 height 20
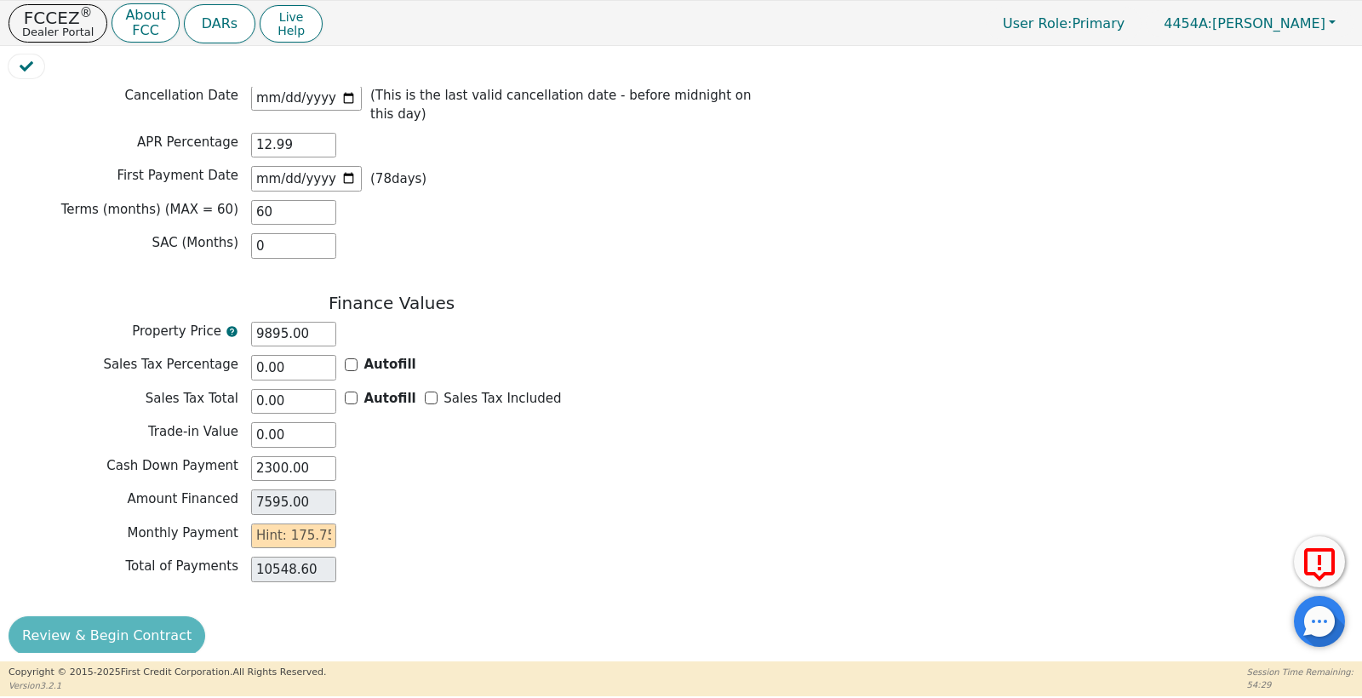
scroll to position [1378, 0]
click at [329, 524] on input "text" at bounding box center [293, 537] width 85 height 26
type input "1"
type input "60.00"
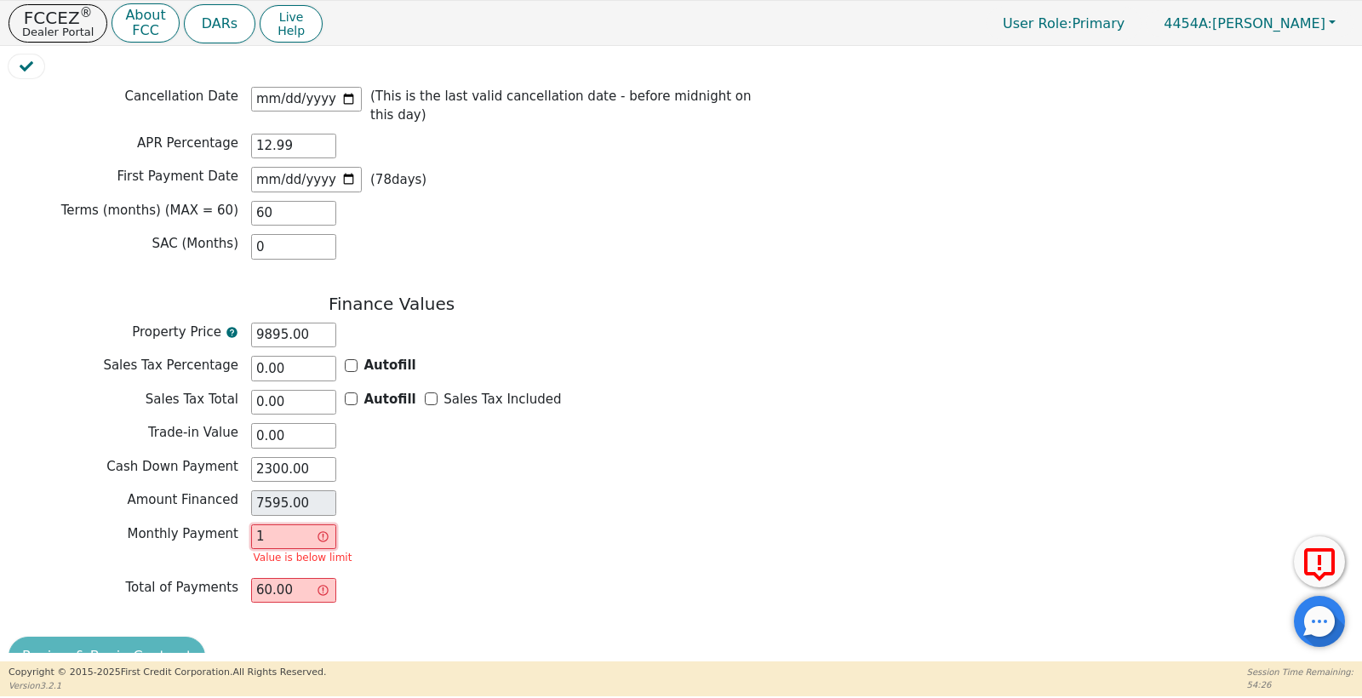
type input "17"
type input "1020.00"
type input "175"
type input "10500.00"
click at [303, 527] on input "175" at bounding box center [293, 537] width 85 height 26
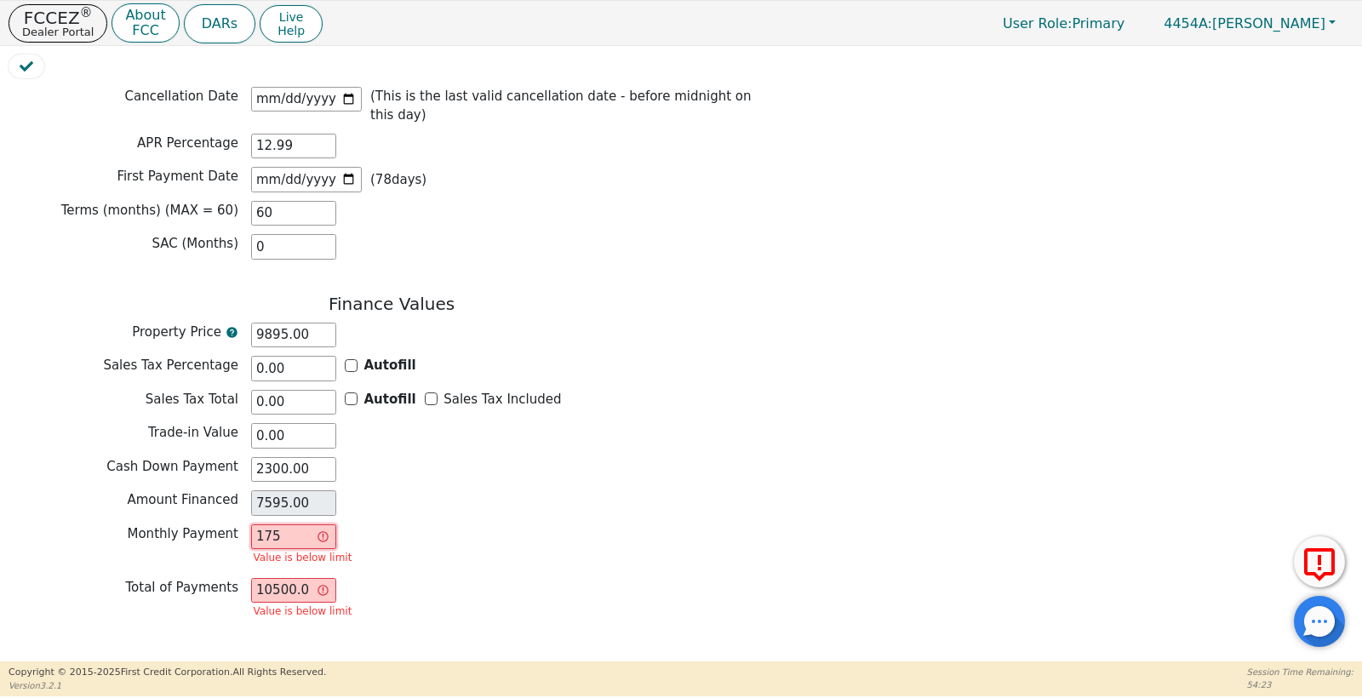
click at [302, 527] on input "175" at bounding box center [293, 537] width 85 height 26
type input "0.00"
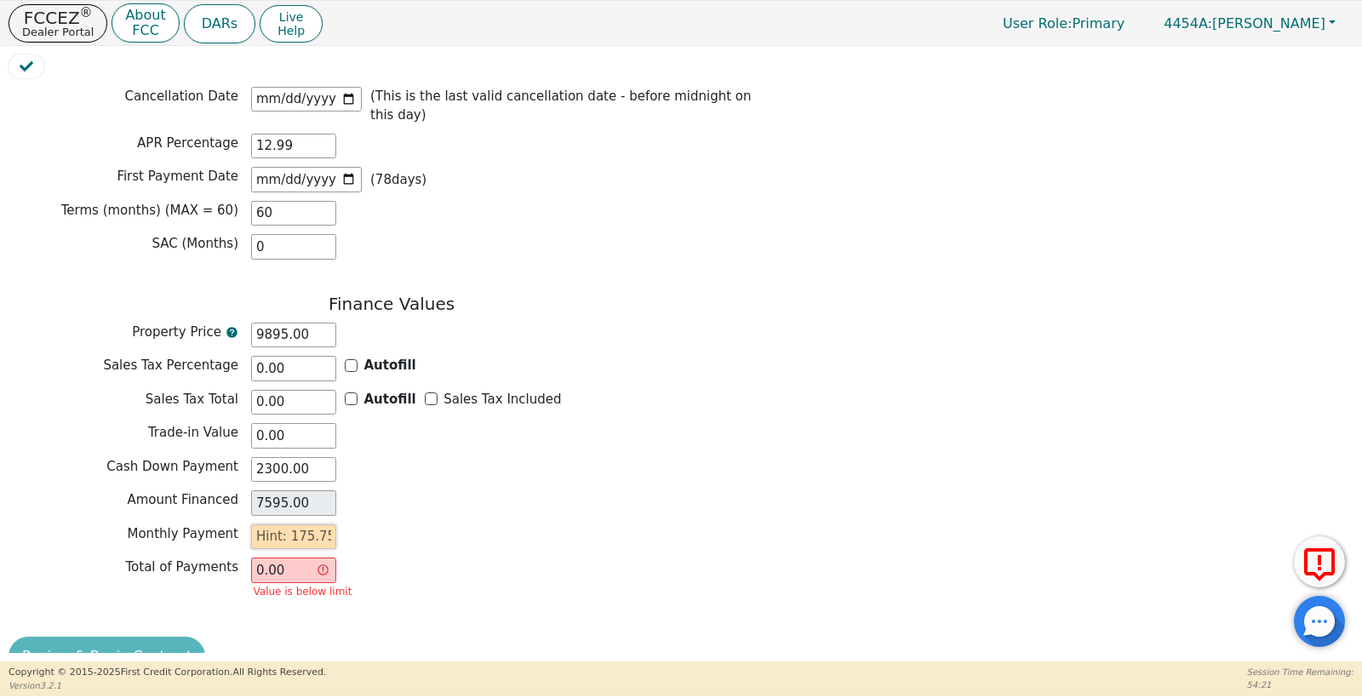
type input "1"
type input "60.00"
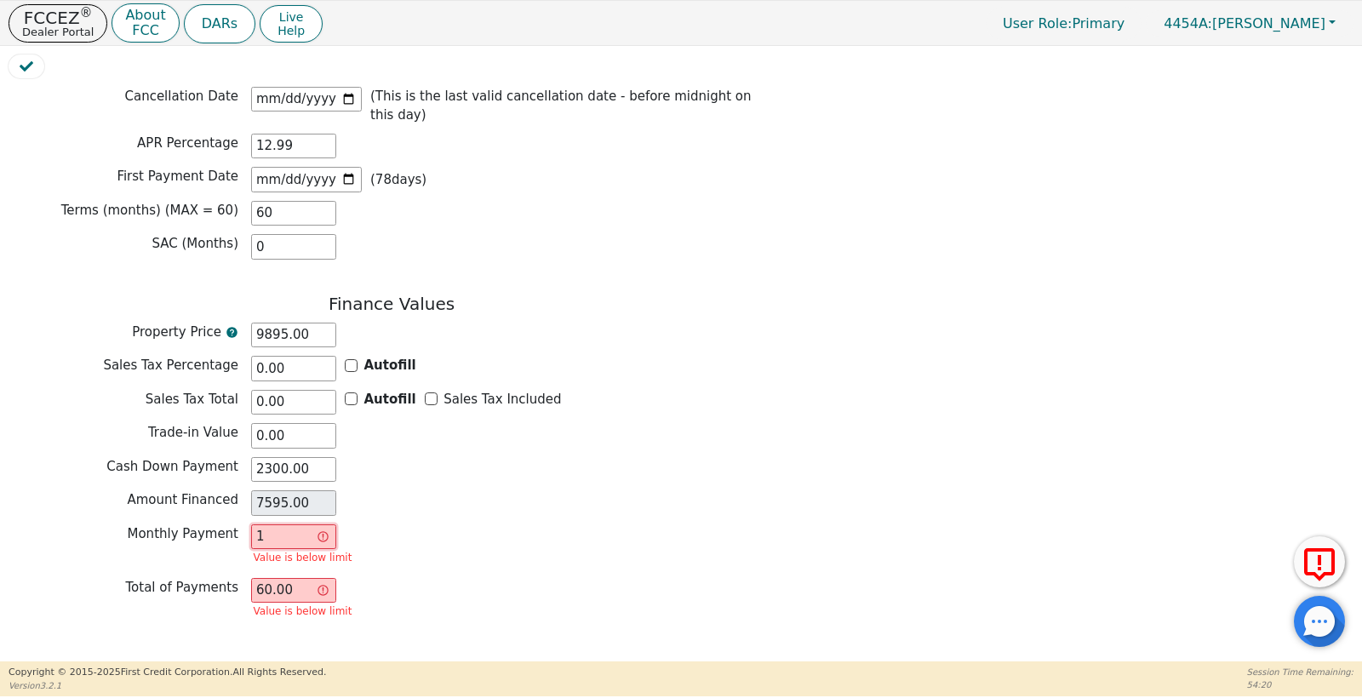
type input "17"
type input "1020.00"
type input "175"
type input "10500.00"
type input "175.7"
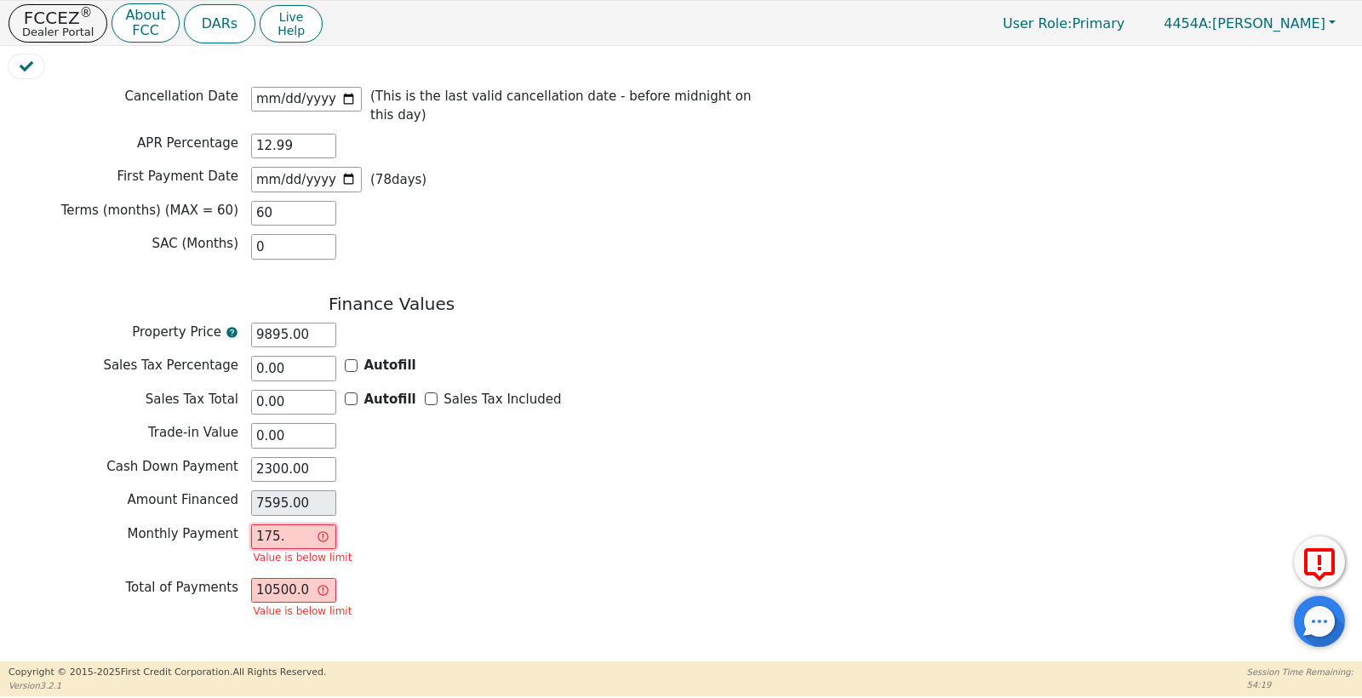
type input "10542.00"
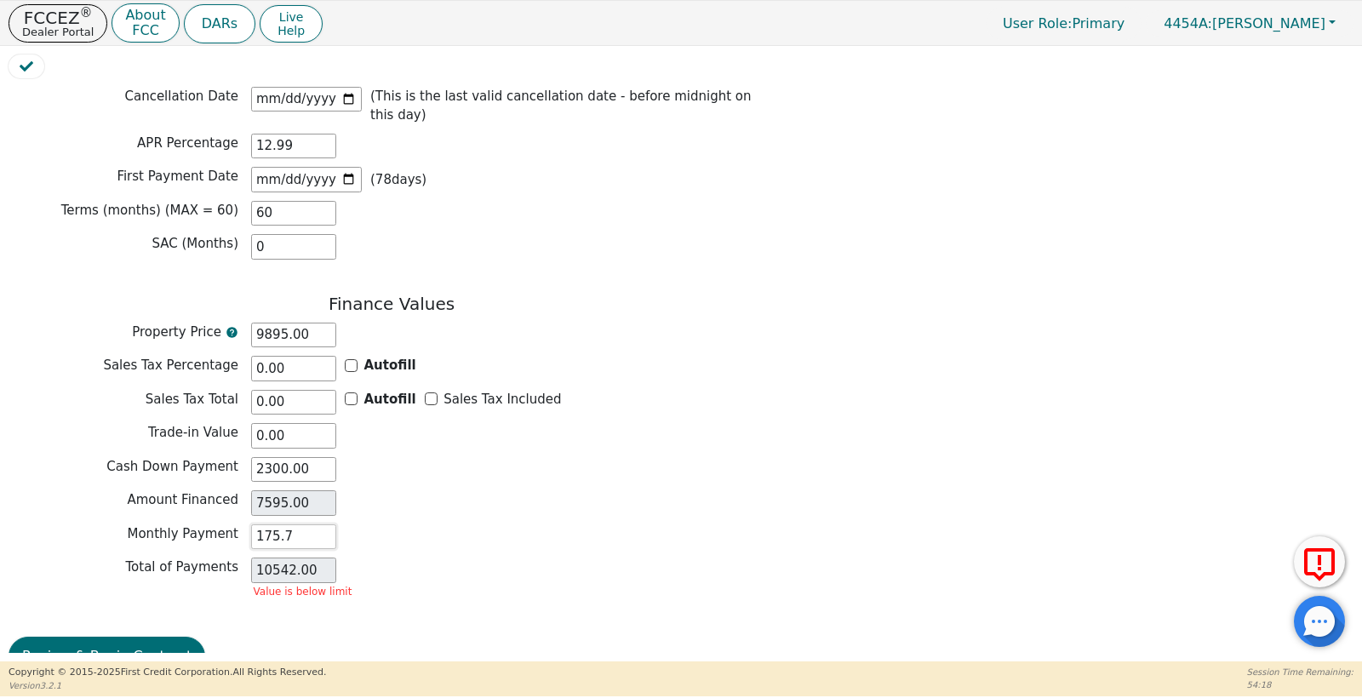
type input "175.75"
type input "10545.00"
type input "175.75"
click at [140, 629] on button "Review & Begin Contract" at bounding box center [107, 636] width 197 height 39
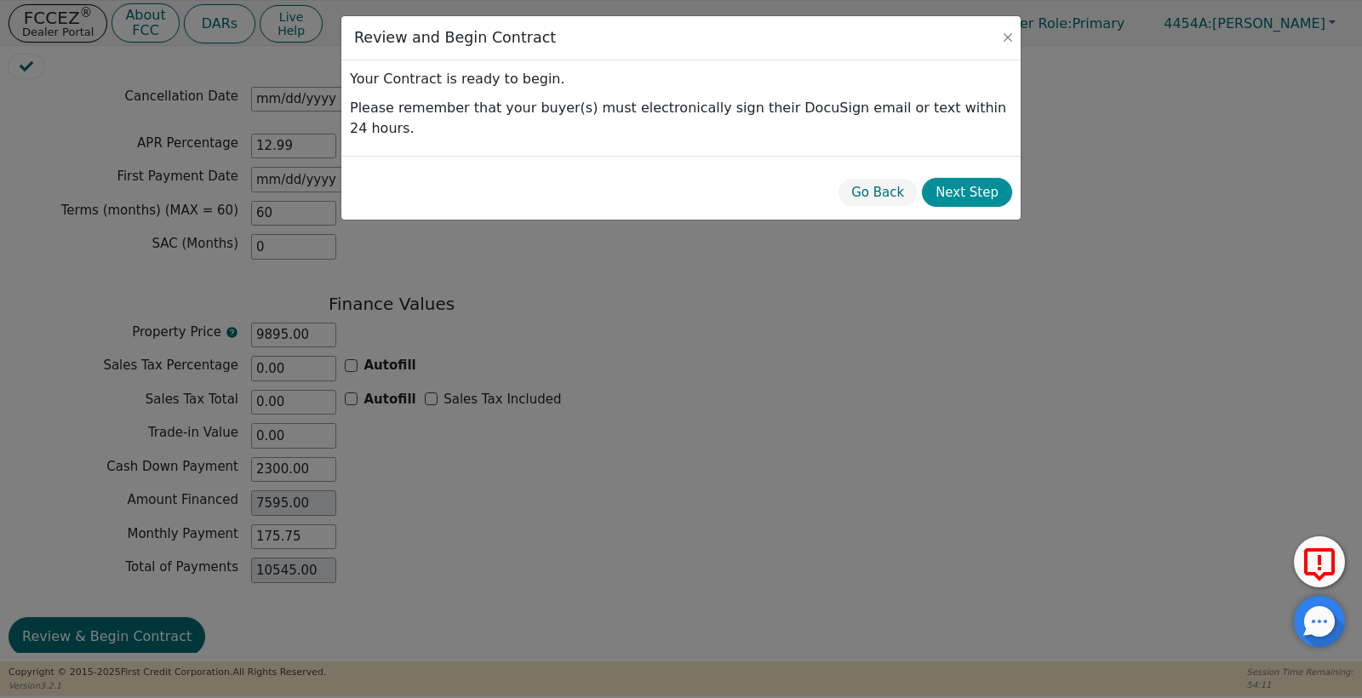
click at [992, 178] on button "Next Step" at bounding box center [967, 193] width 90 height 30
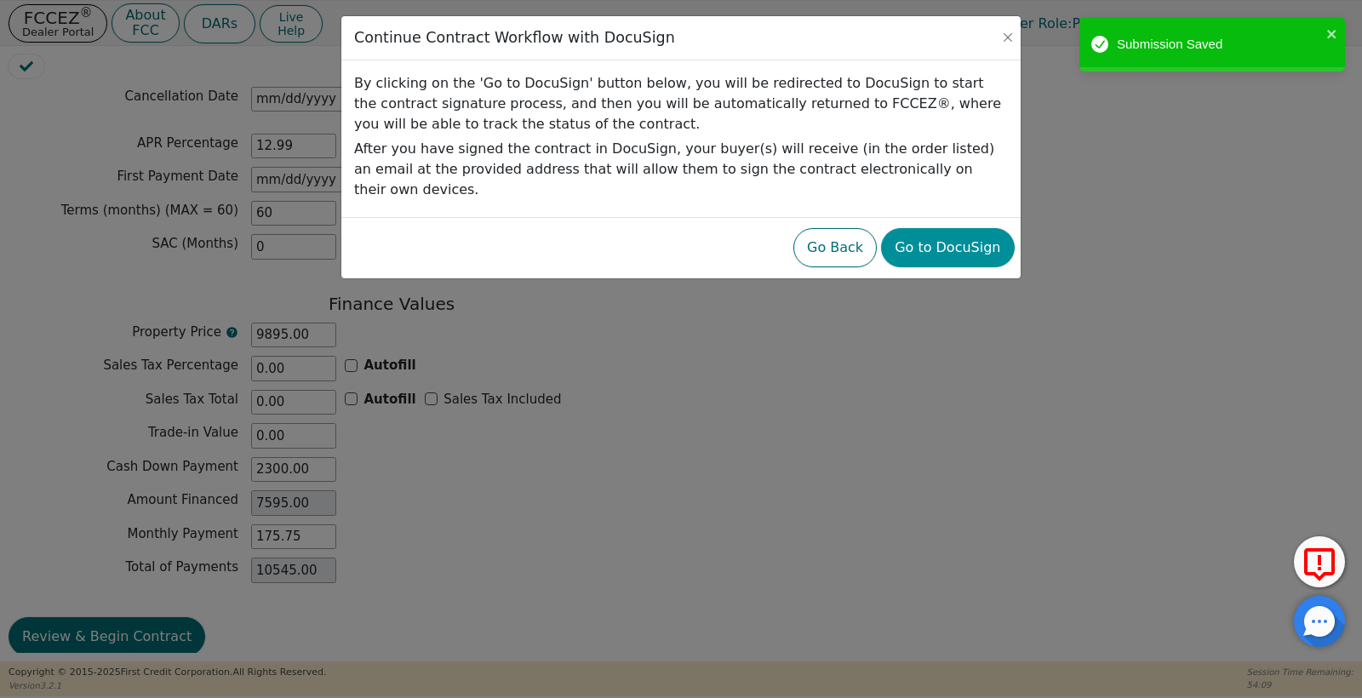
click at [956, 228] on button "Go to DocuSign" at bounding box center [947, 247] width 133 height 39
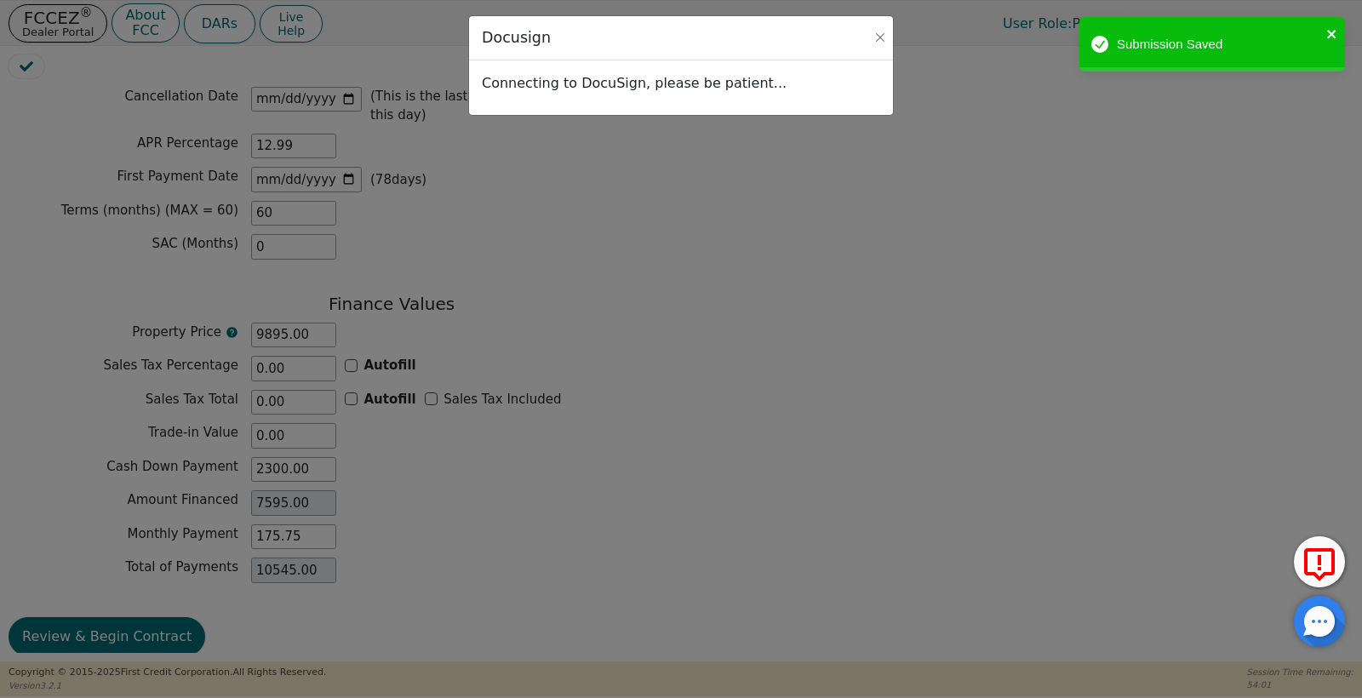
click at [1326, 38] on icon "close" at bounding box center [1332, 34] width 12 height 14
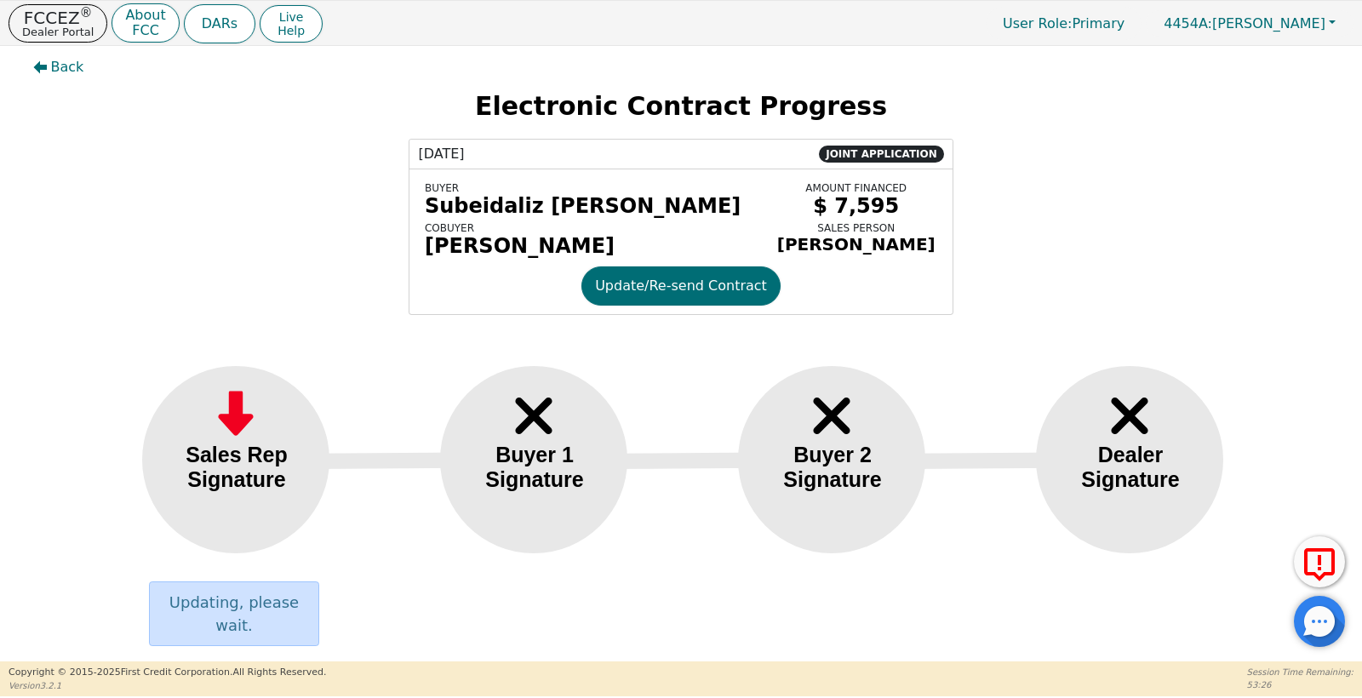
click at [455, 519] on div "Buyer 1 Signature" at bounding box center [546, 459] width 213 height 187
